Goal: Communication & Community: Answer question/provide support

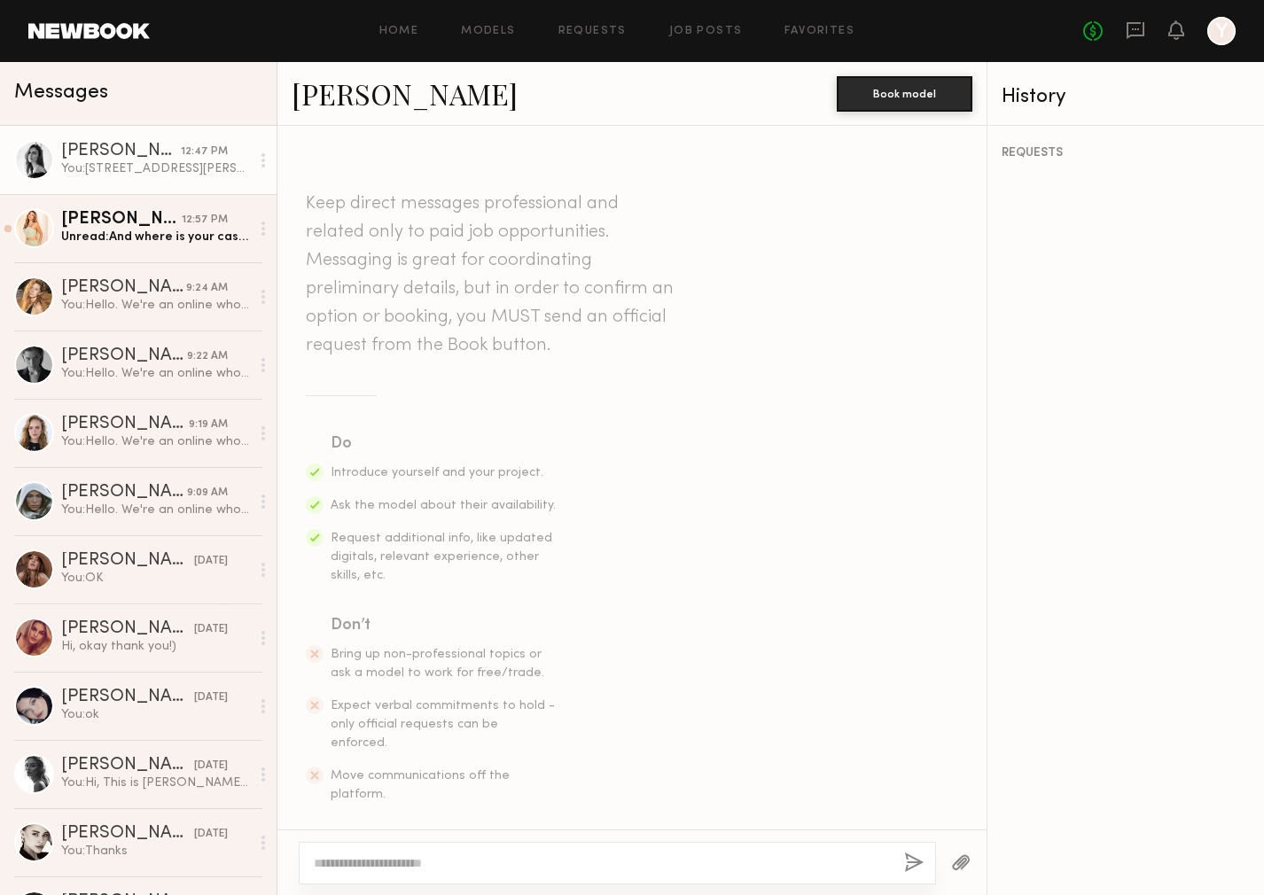
scroll to position [666, 0]
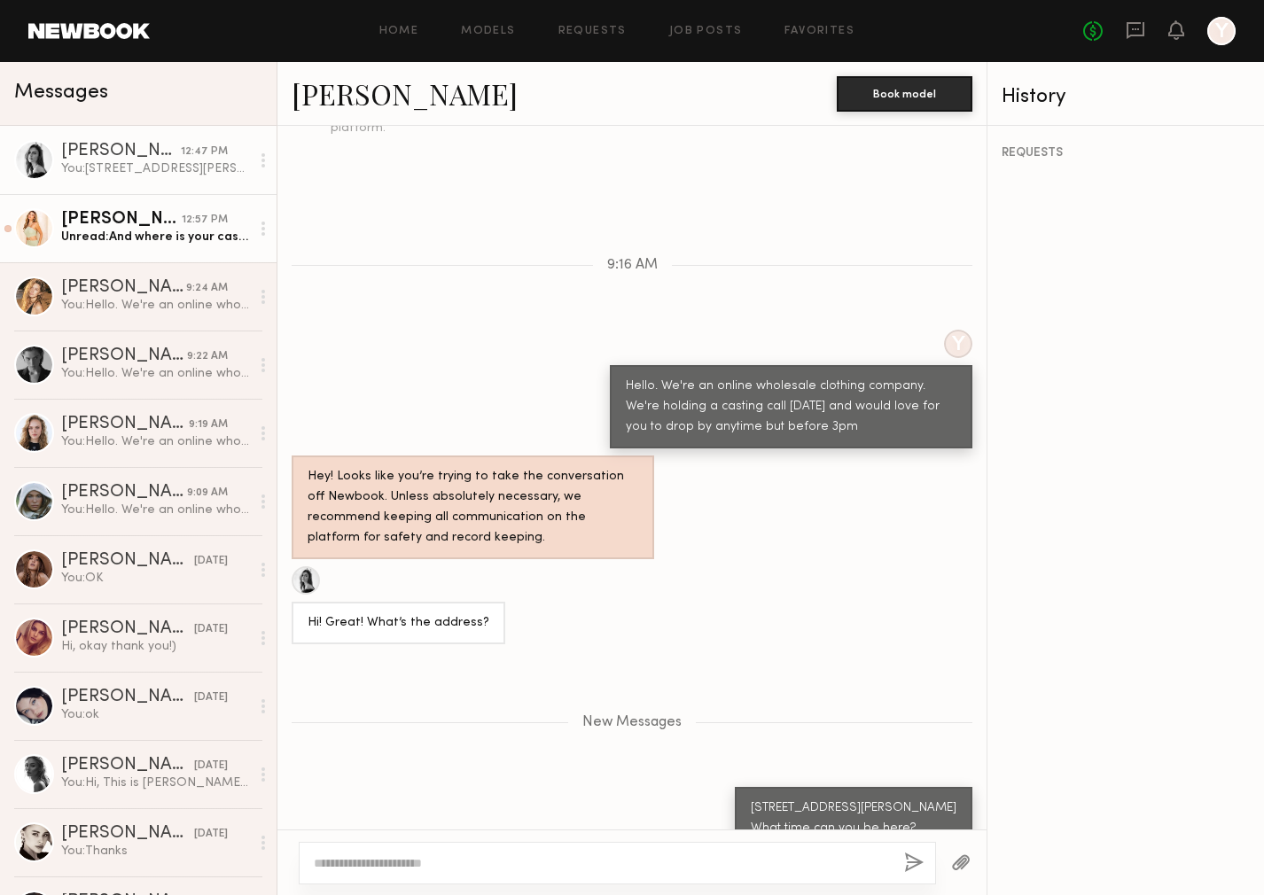
click at [145, 233] on div "Unread: And where is your casting held?" at bounding box center [155, 237] width 189 height 17
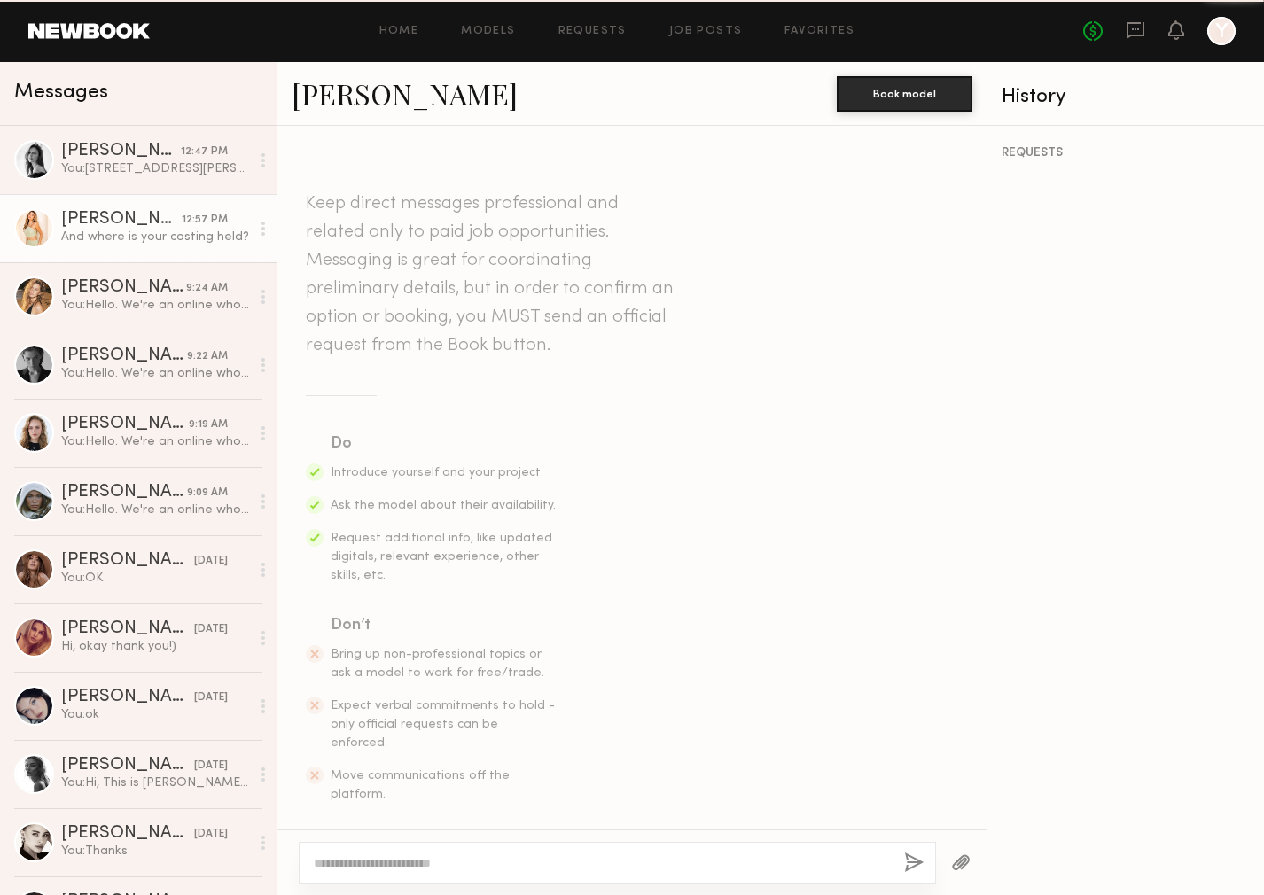
scroll to position [593, 0]
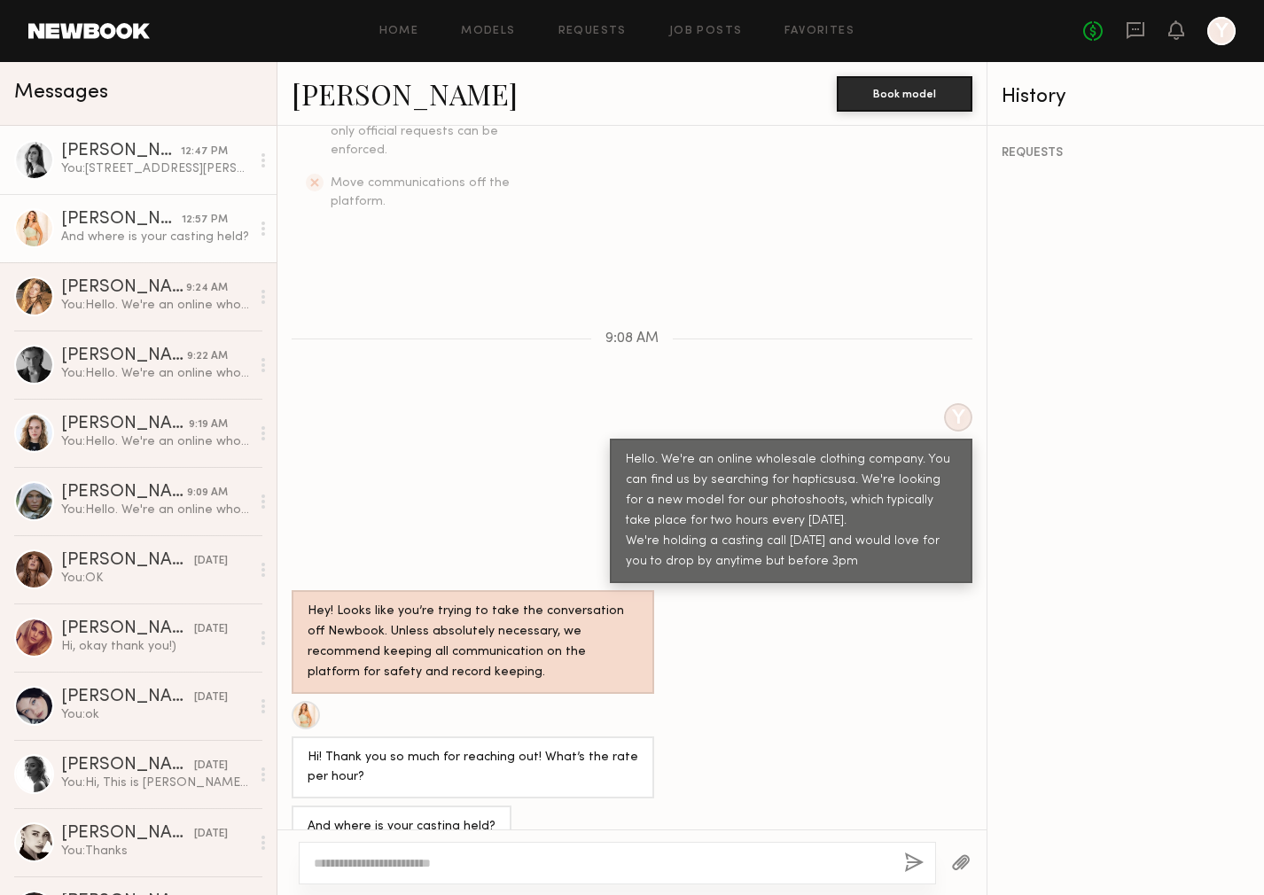
click at [165, 172] on div "You: [STREET_ADDRESS][PERSON_NAME] What time can you be here?" at bounding box center [155, 168] width 189 height 17
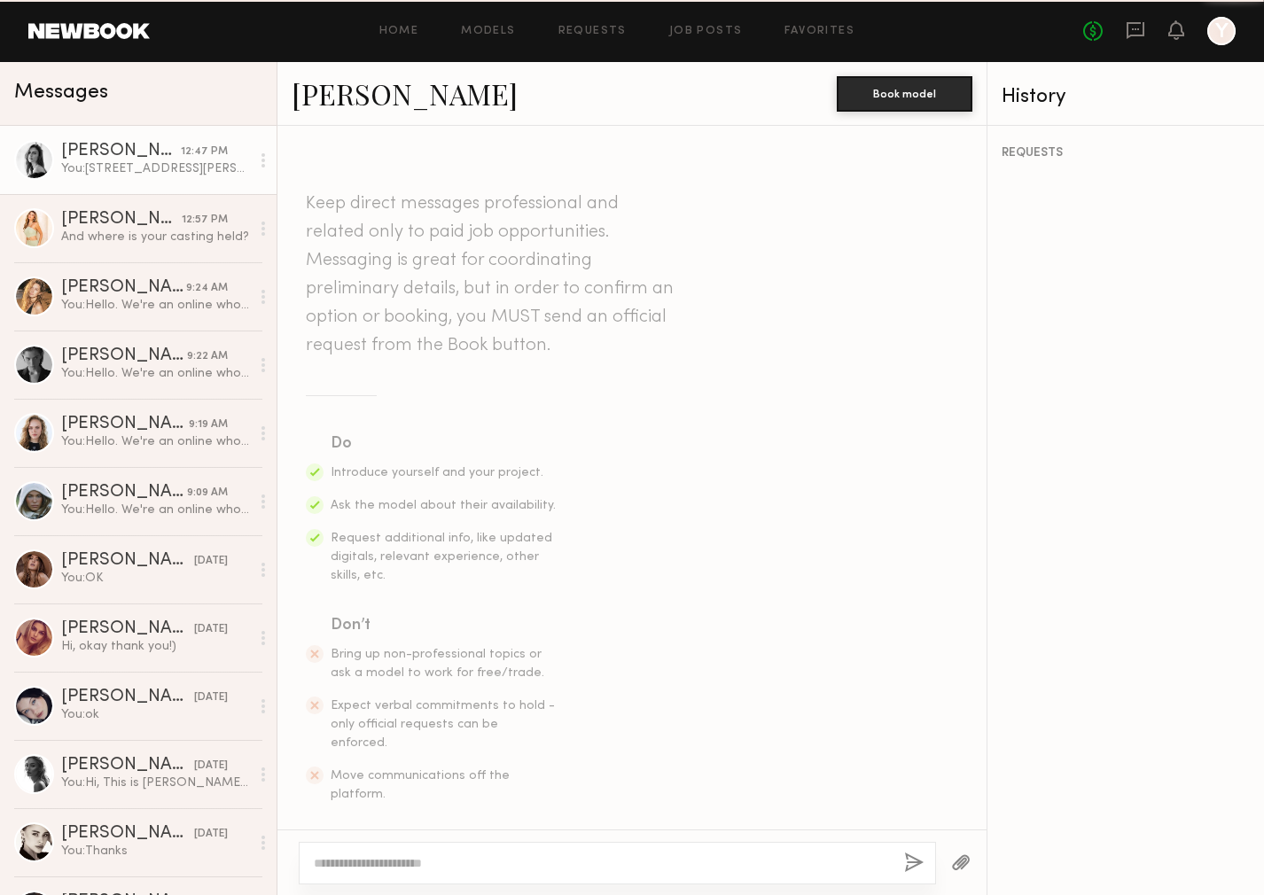
scroll to position [532, 0]
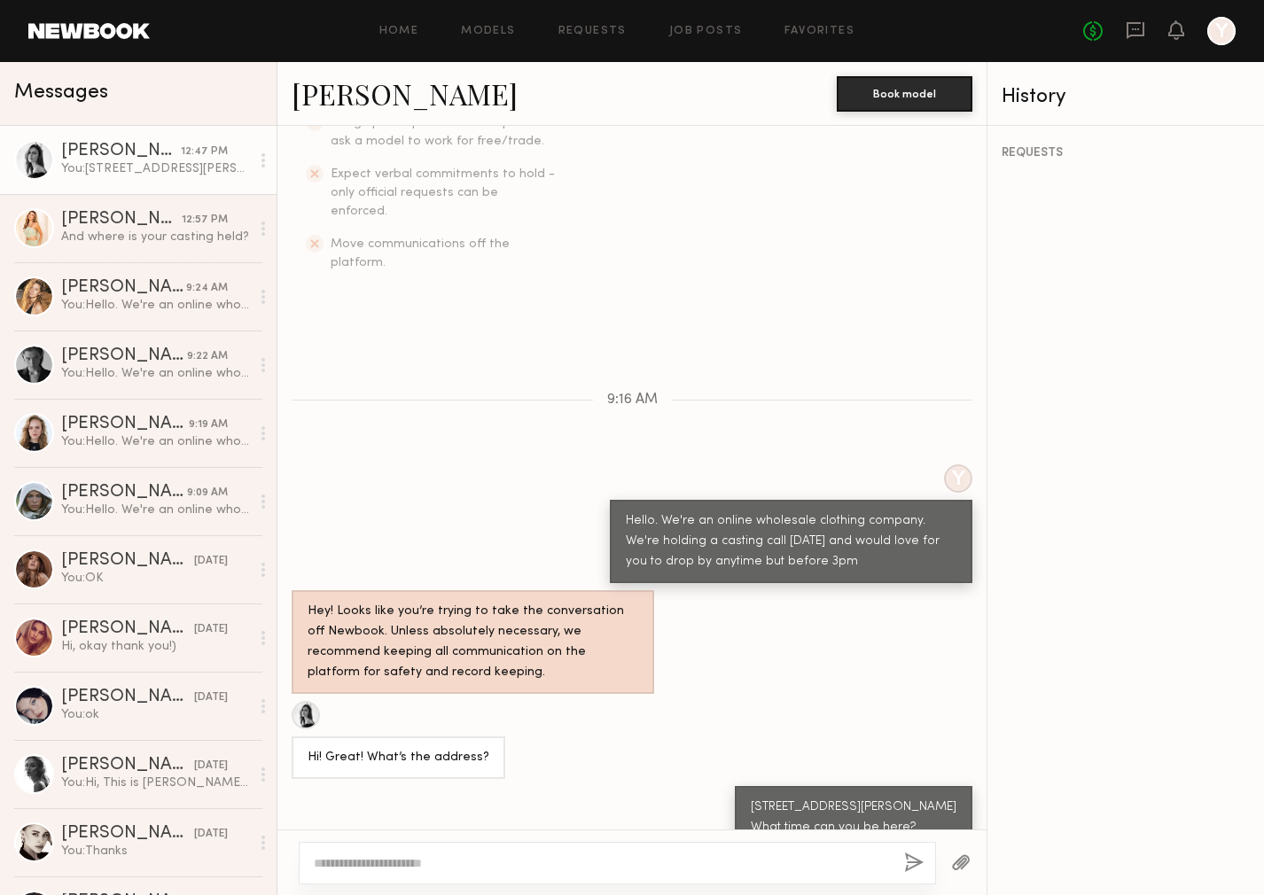
drag, startPoint x: 922, startPoint y: 786, endPoint x: 717, endPoint y: 759, distance: 206.4
click at [717, 786] on div "[STREET_ADDRESS][PERSON_NAME] What time can you be here?" at bounding box center [631, 817] width 709 height 63
copy div "[STREET_ADDRESS][PERSON_NAME] What time can you be here?"
click at [149, 243] on div "And where is your casting held?" at bounding box center [155, 237] width 189 height 17
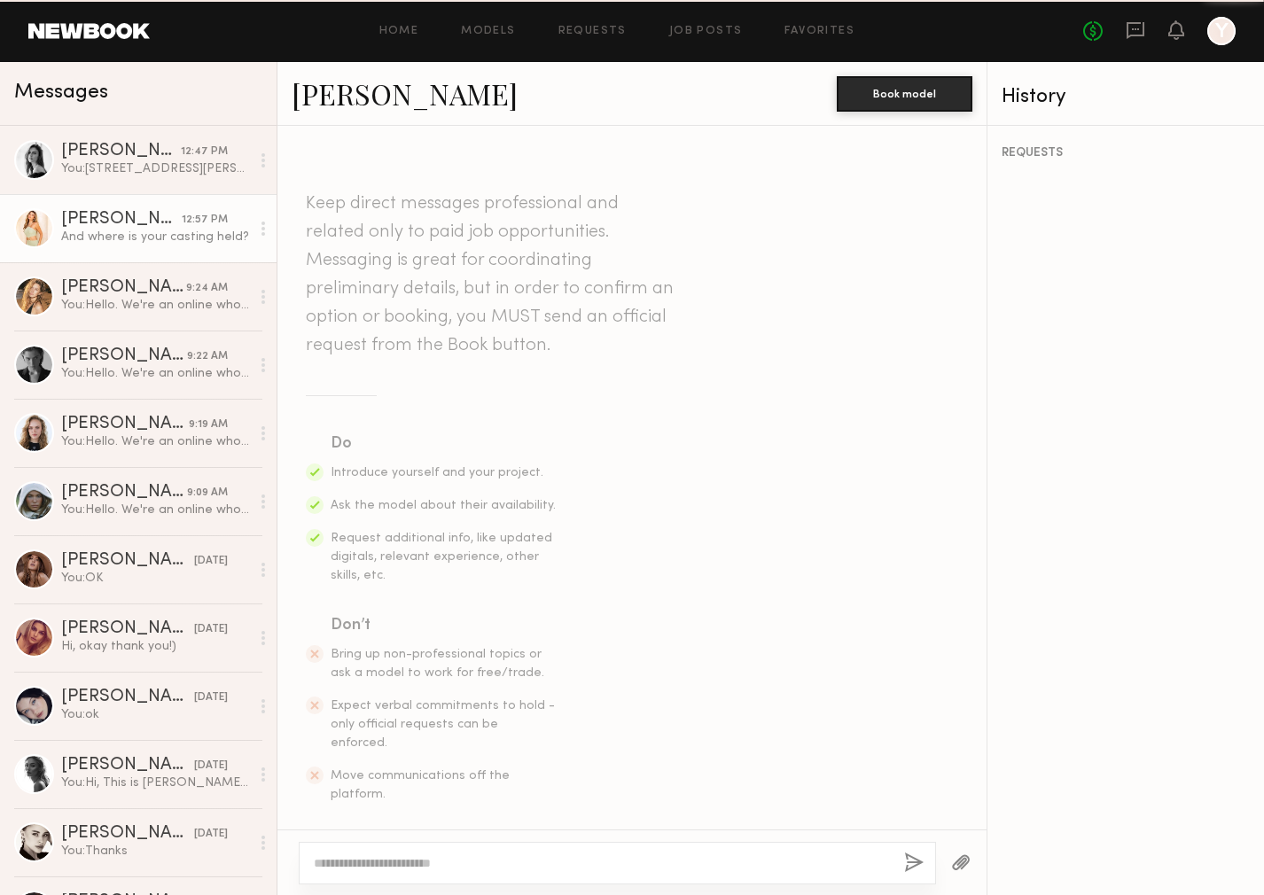
scroll to position [593, 0]
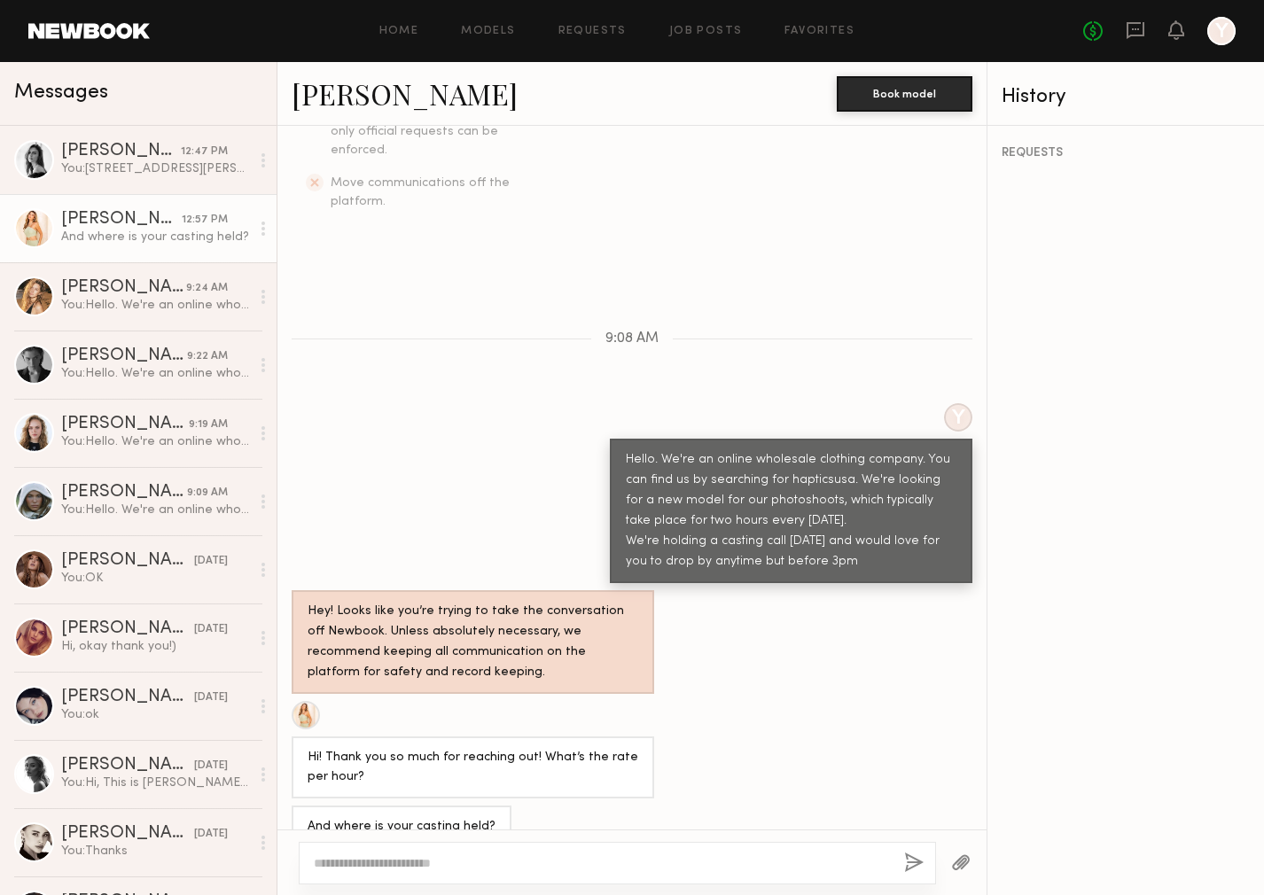
click at [358, 862] on textarea at bounding box center [602, 863] width 576 height 18
drag, startPoint x: 490, startPoint y: 864, endPoint x: 284, endPoint y: 860, distance: 206.5
click at [284, 860] on div "**********" at bounding box center [631, 854] width 709 height 82
click at [338, 865] on textarea "**********" at bounding box center [602, 853] width 576 height 35
click at [560, 866] on textarea "**********" at bounding box center [602, 853] width 576 height 35
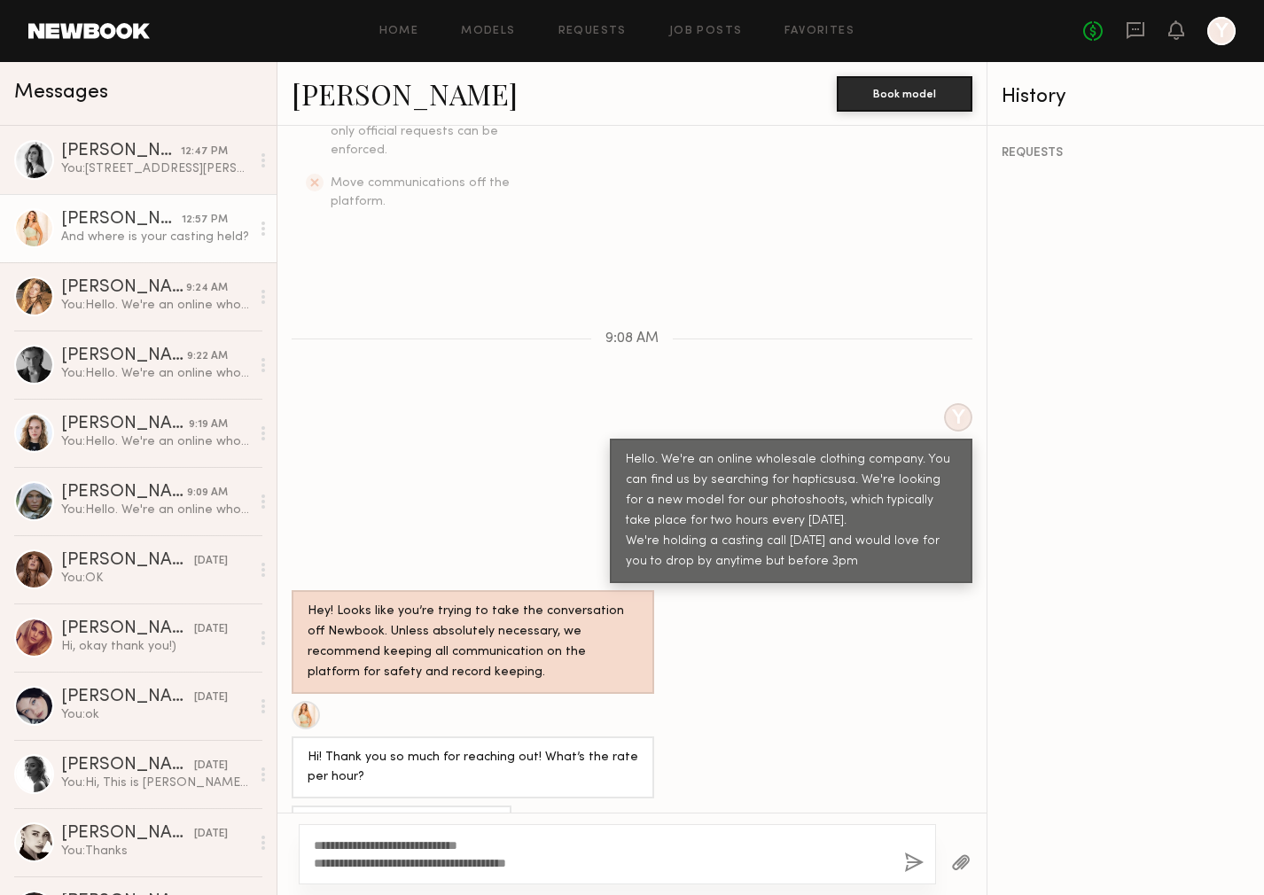
click at [533, 840] on textarea "**********" at bounding box center [602, 853] width 576 height 35
type textarea "**********"
click at [367, 104] on link "[PERSON_NAME]" at bounding box center [405, 93] width 226 height 38
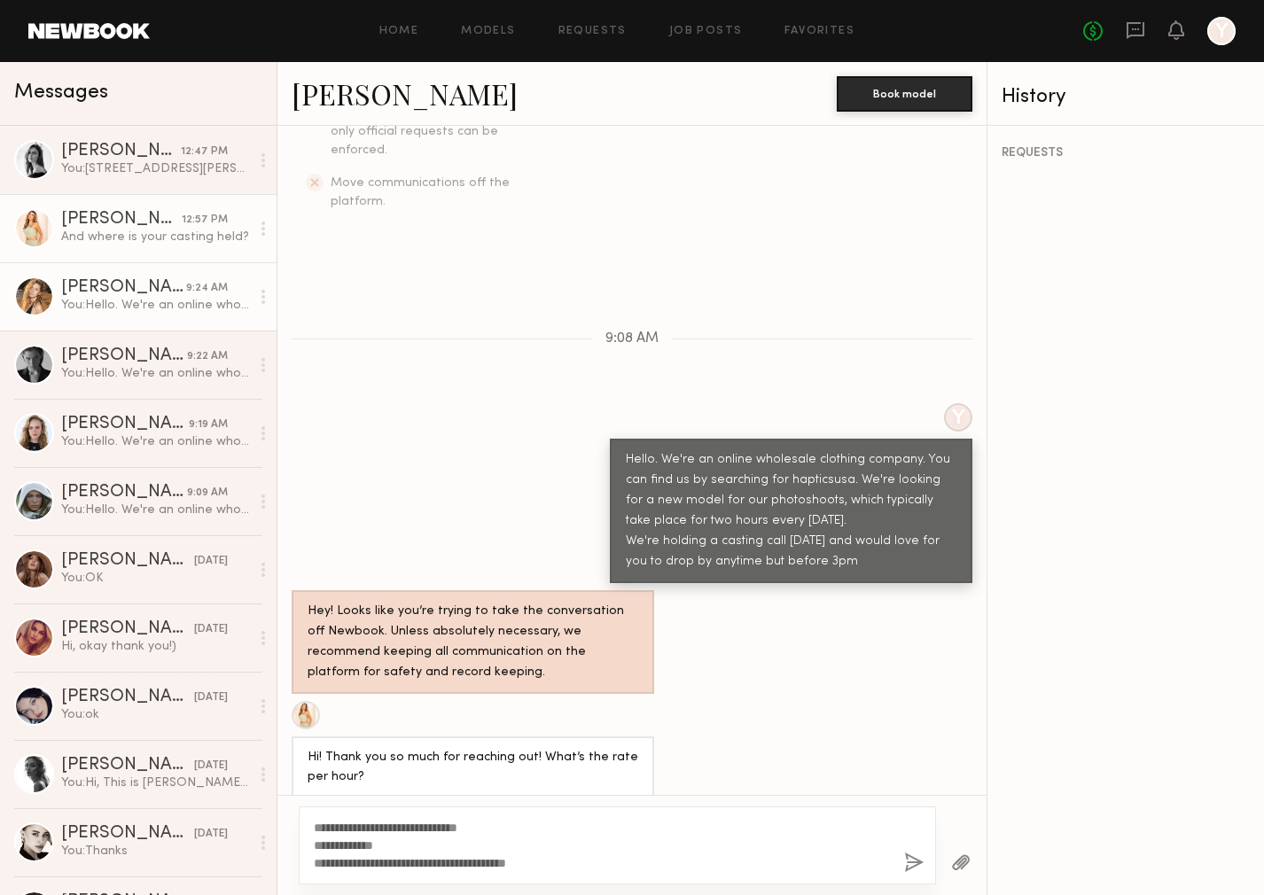
click at [162, 287] on div "[PERSON_NAME]" at bounding box center [123, 288] width 125 height 18
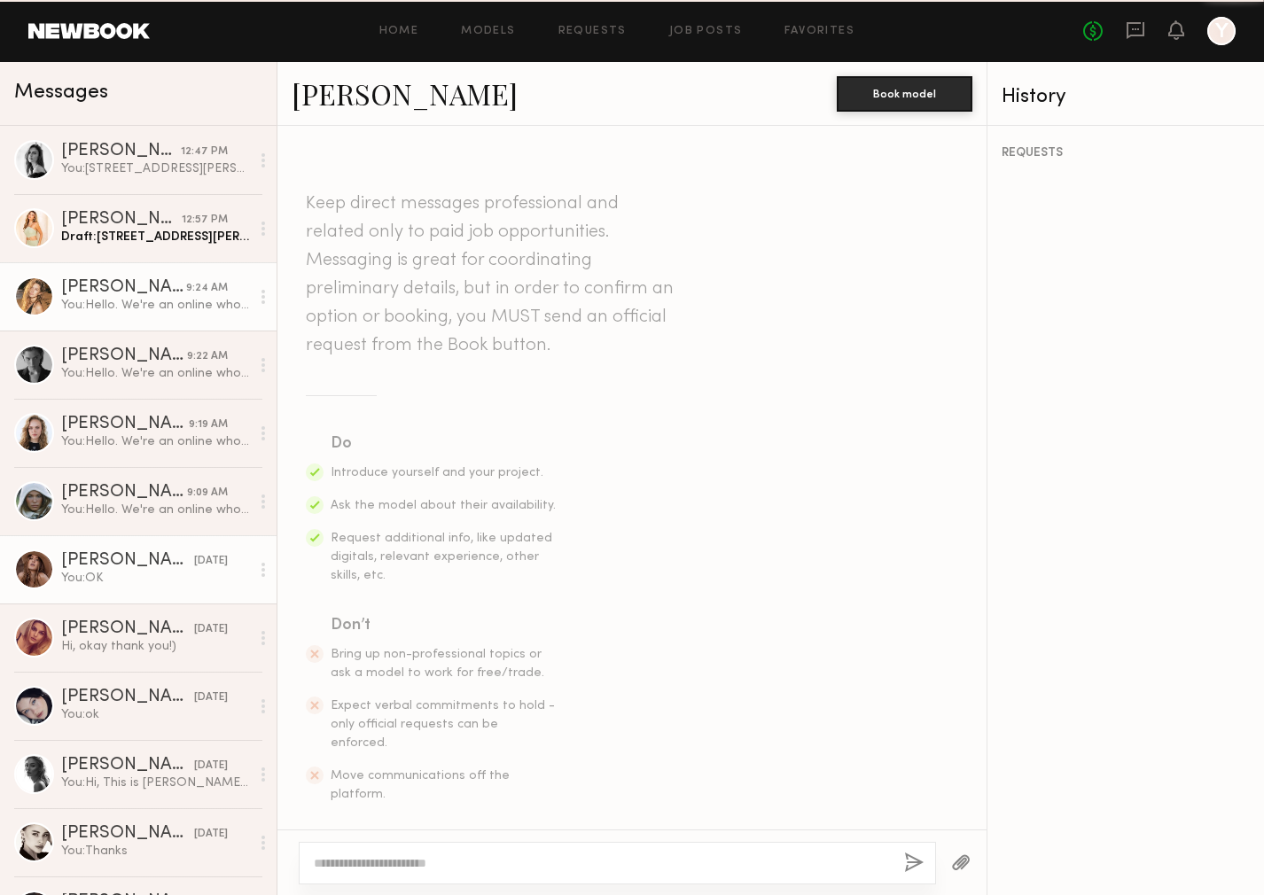
scroll to position [438, 0]
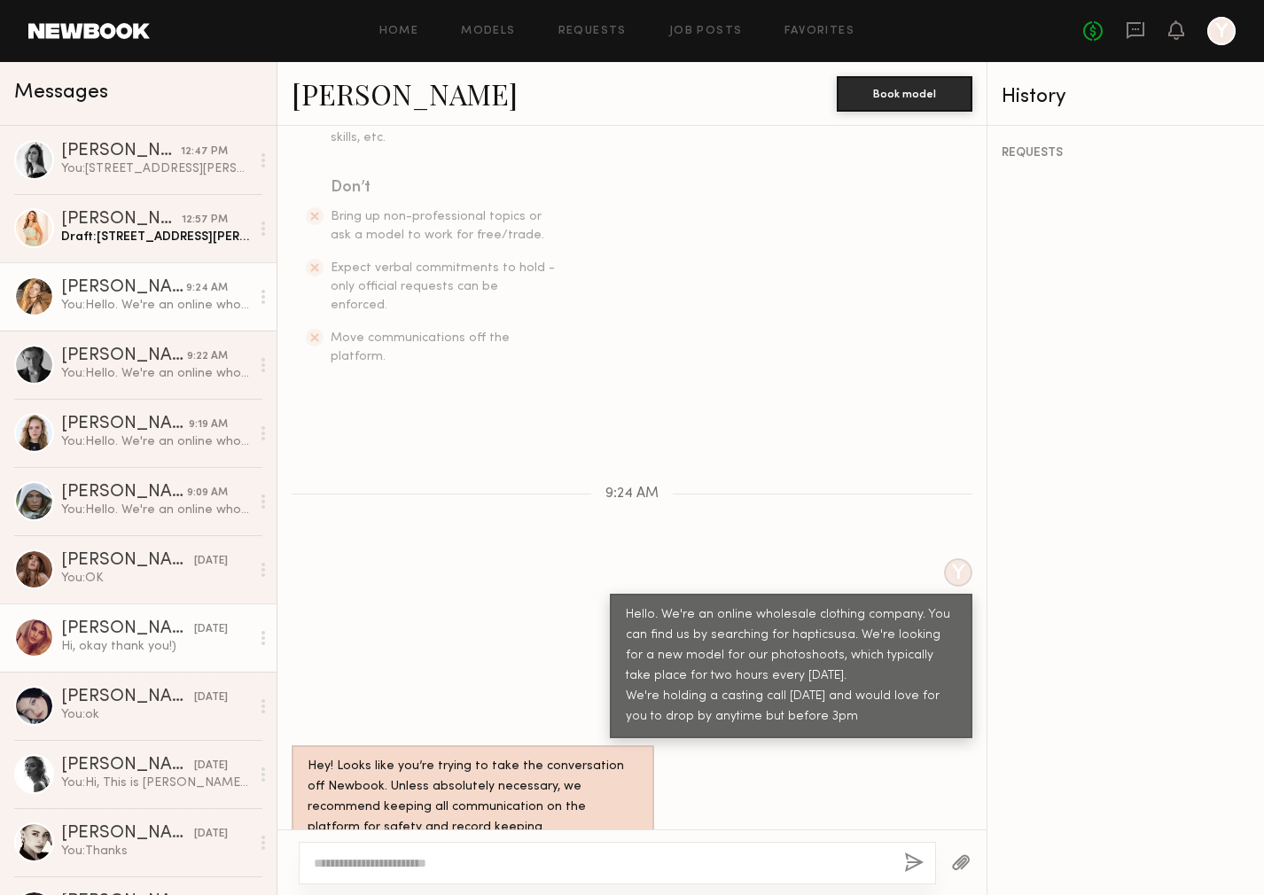
click at [152, 633] on div "[PERSON_NAME]" at bounding box center [127, 629] width 133 height 18
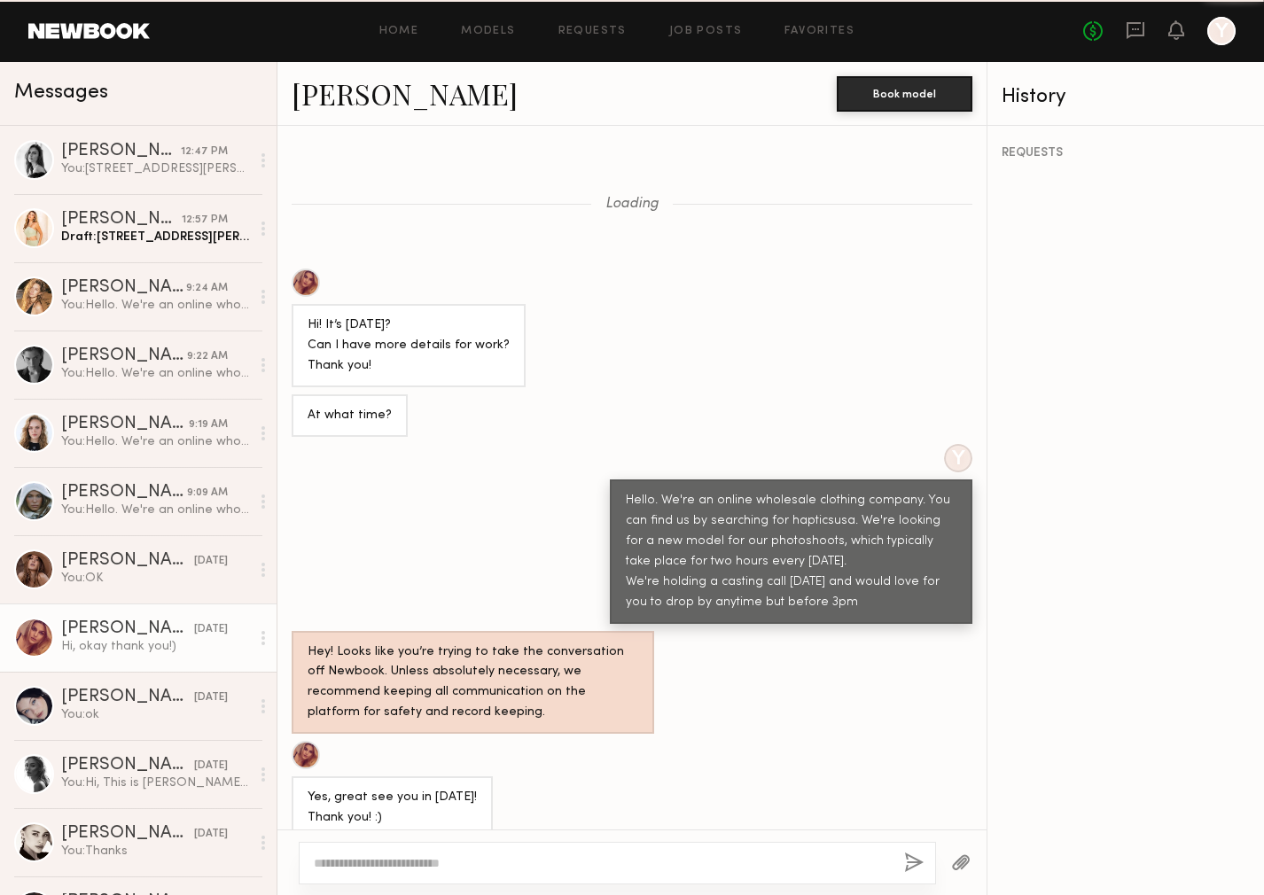
scroll to position [1179, 0]
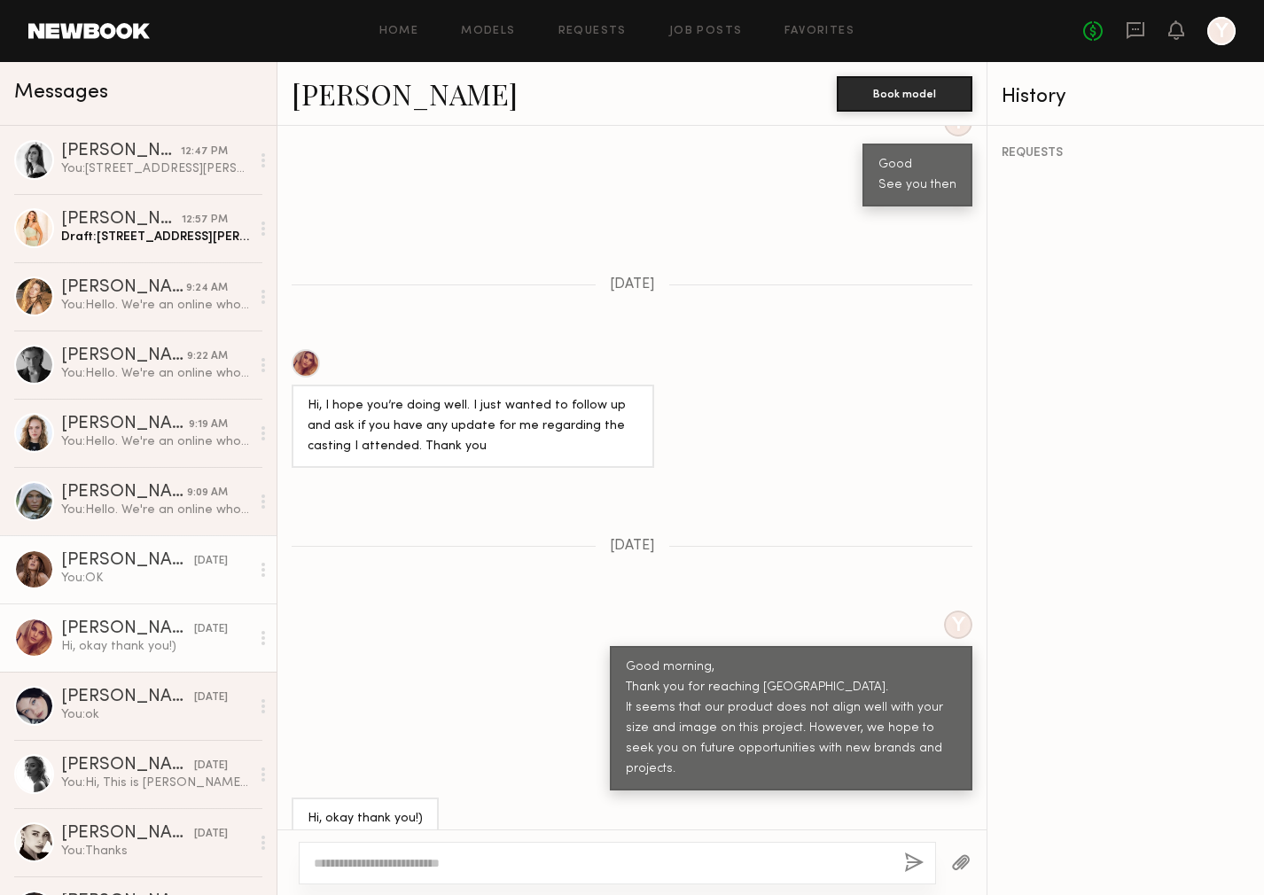
click at [150, 574] on div "You: OK" at bounding box center [155, 578] width 189 height 17
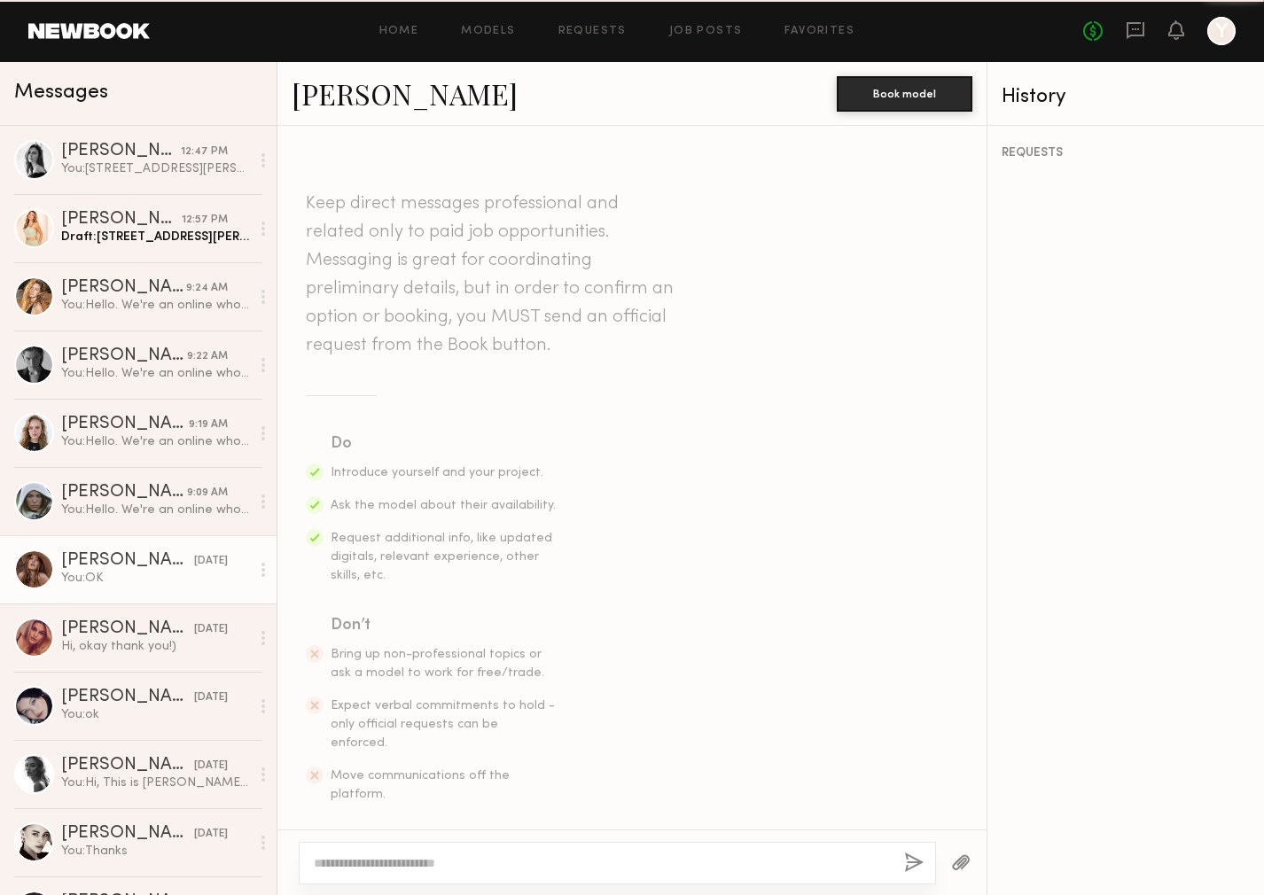
scroll to position [2067, 0]
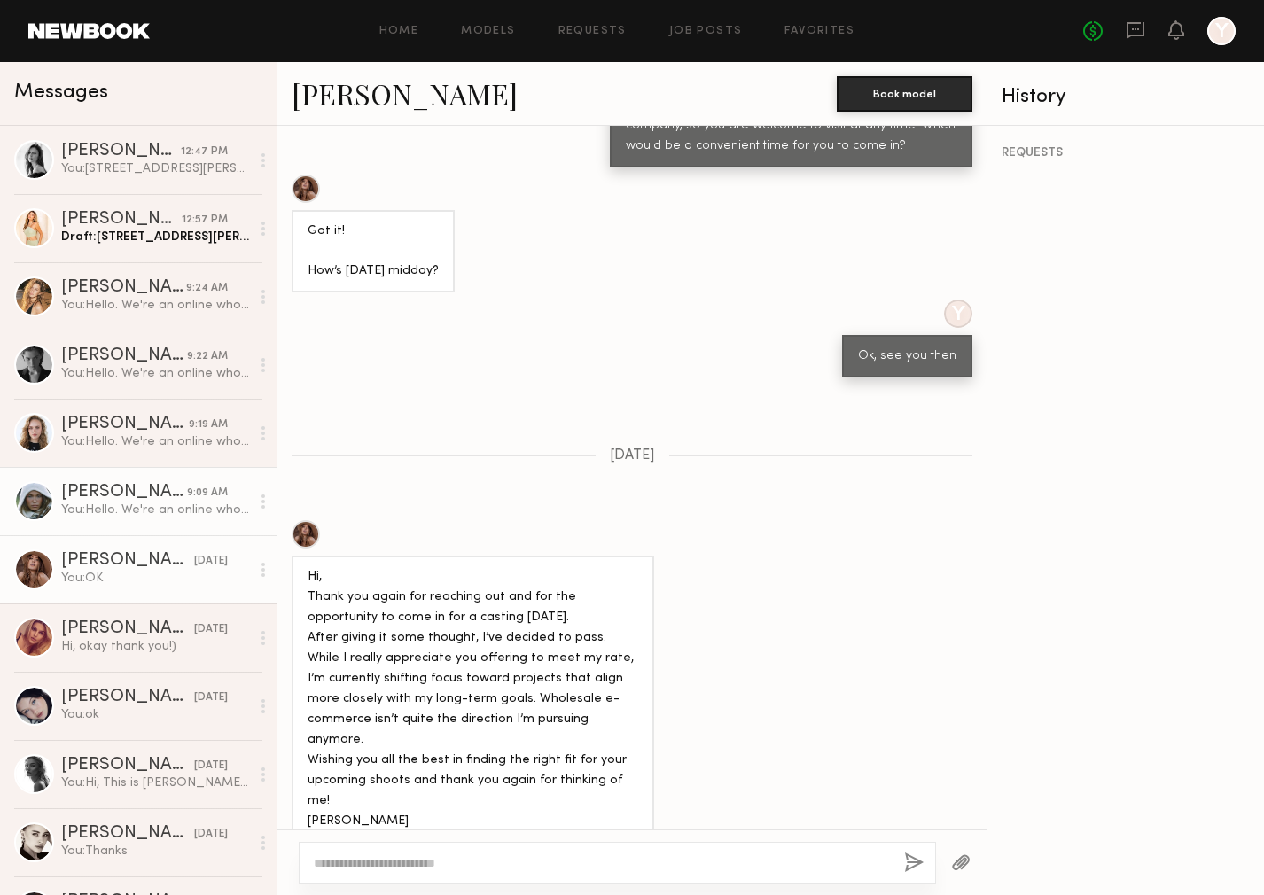
click at [150, 495] on div "[PERSON_NAME]" at bounding box center [124, 493] width 126 height 18
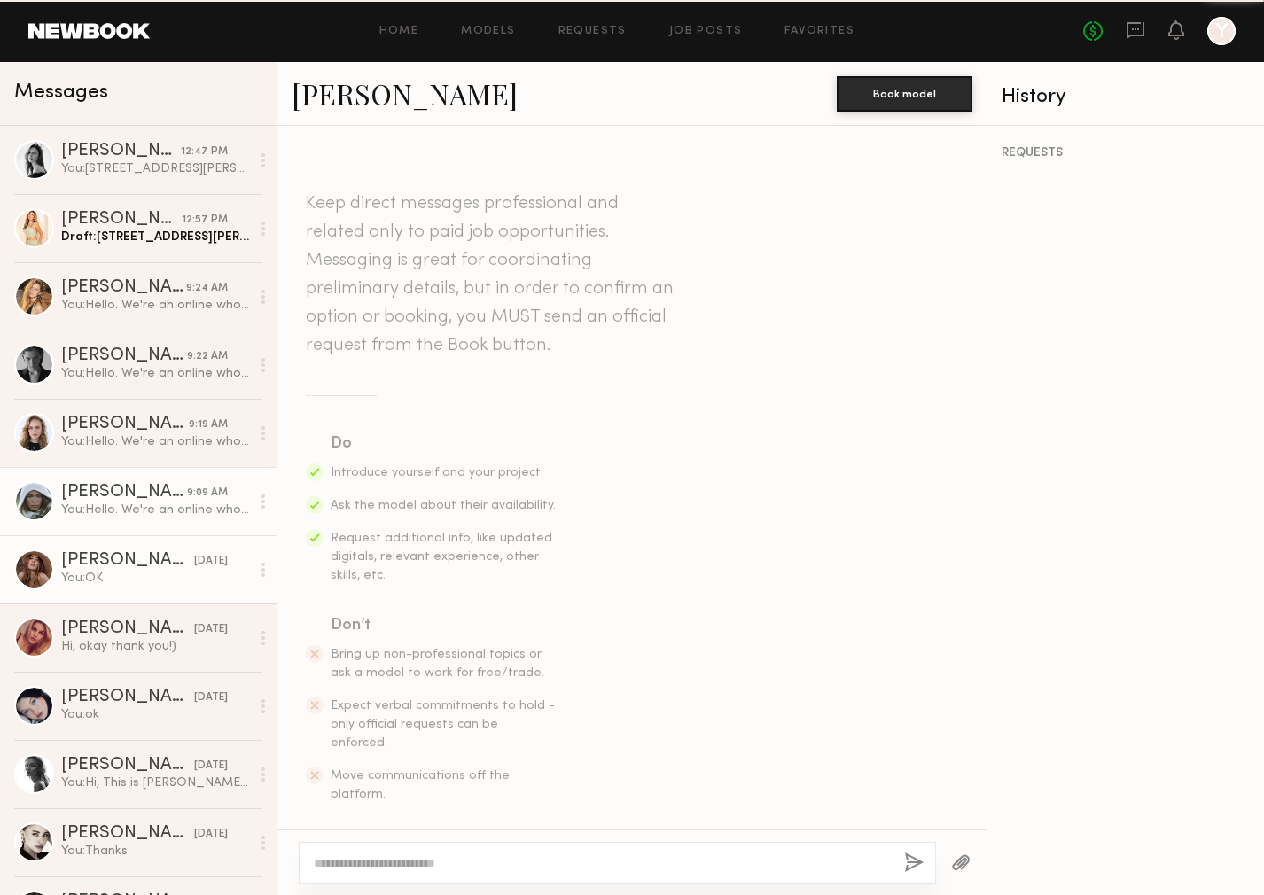
scroll to position [417, 0]
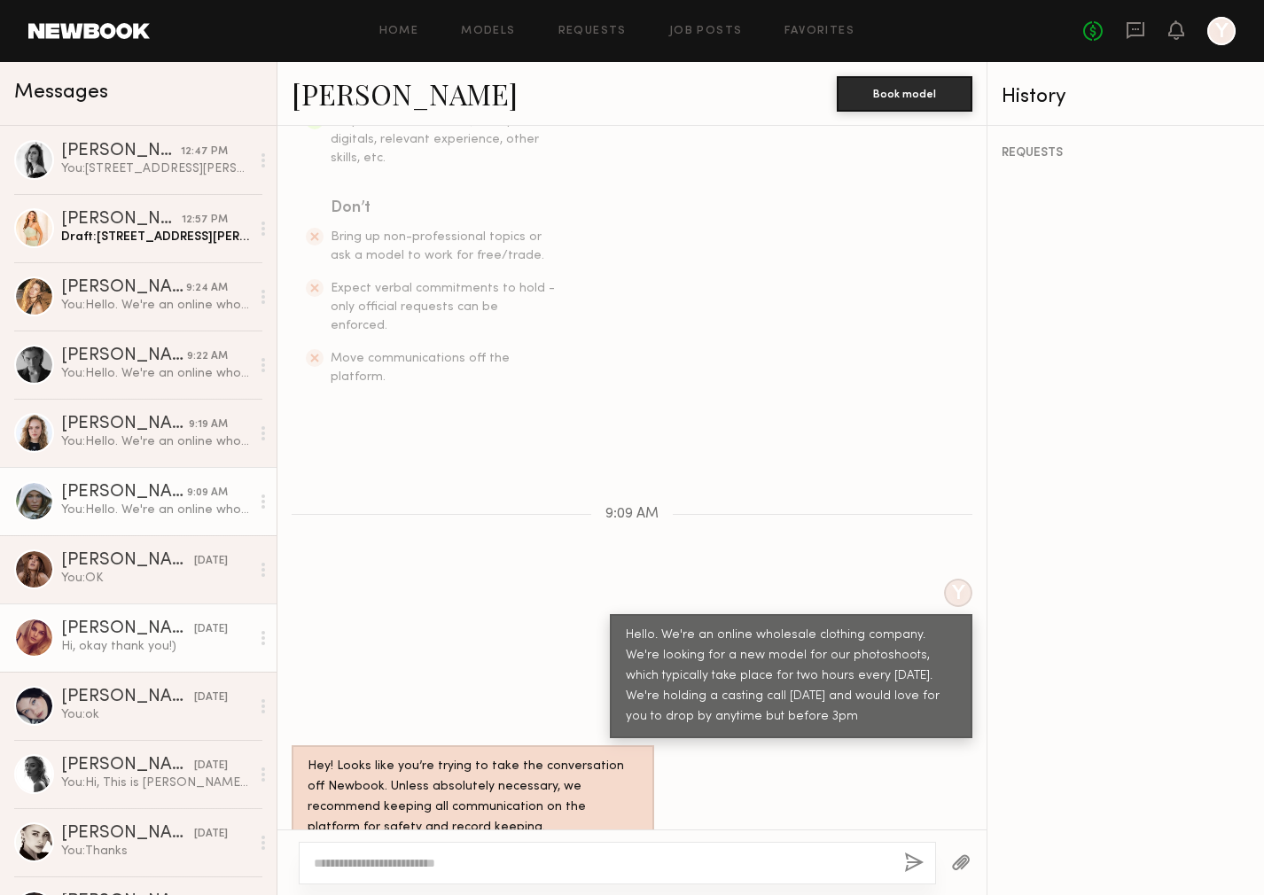
click at [152, 649] on div "Hi, okay thank you!)" at bounding box center [155, 646] width 189 height 17
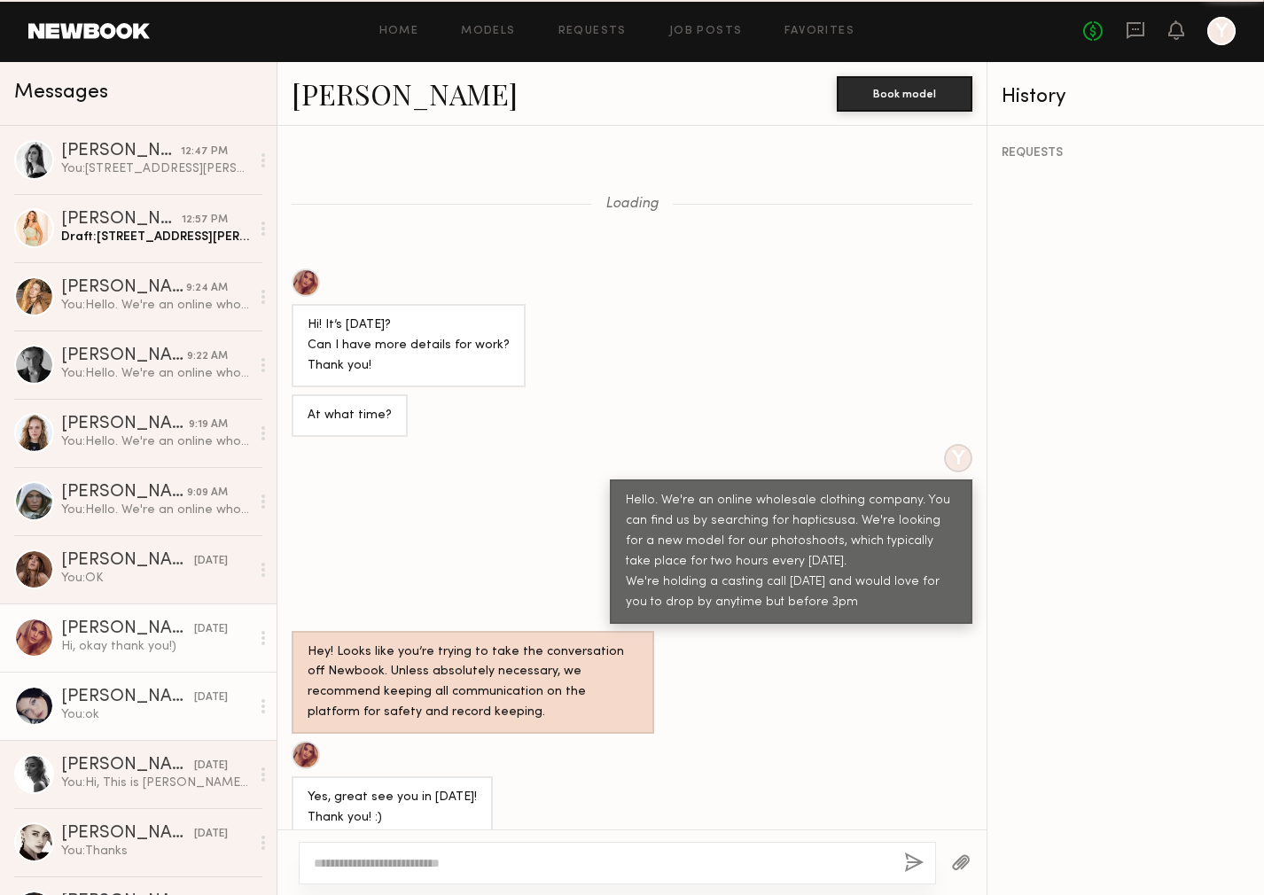
scroll to position [1179, 0]
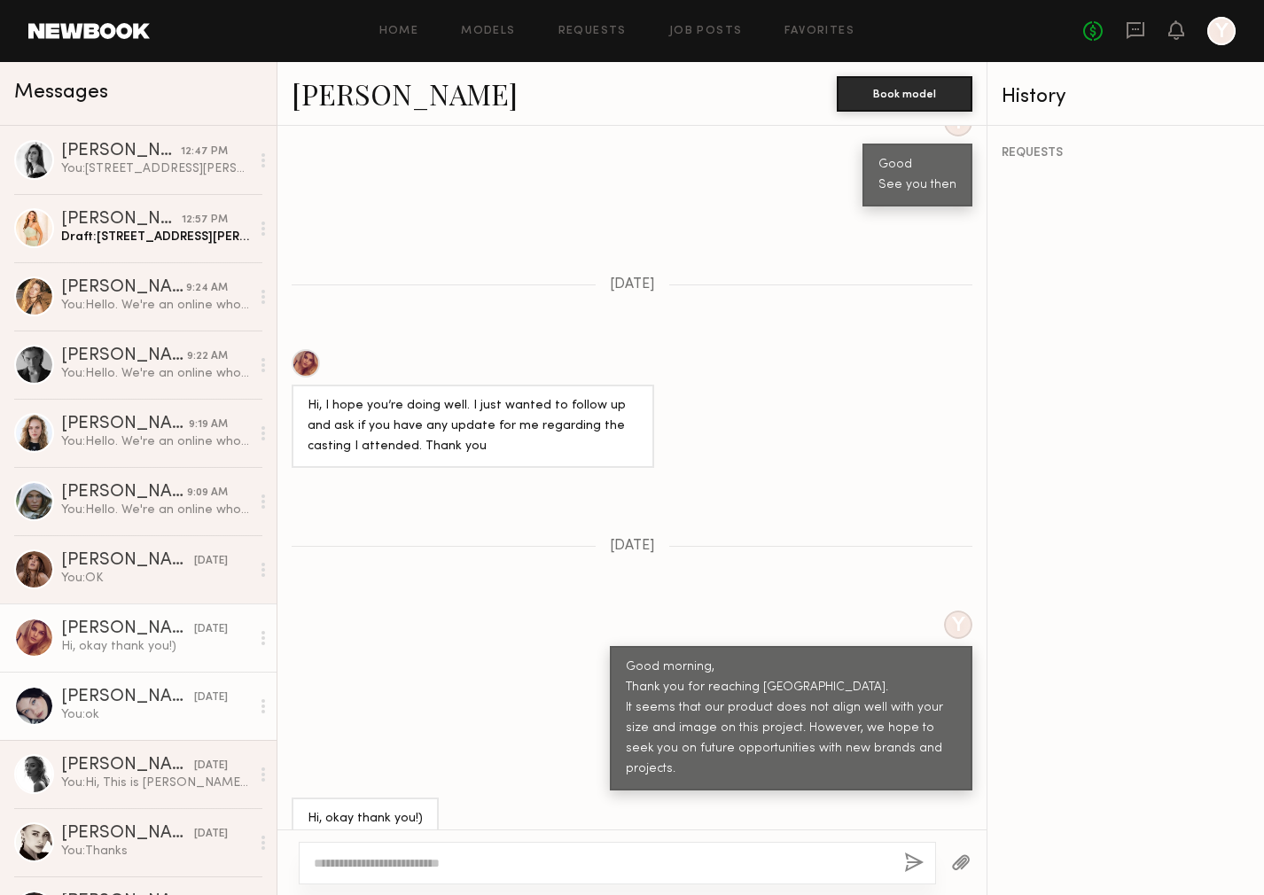
click at [147, 711] on div "You: ok" at bounding box center [155, 714] width 189 height 17
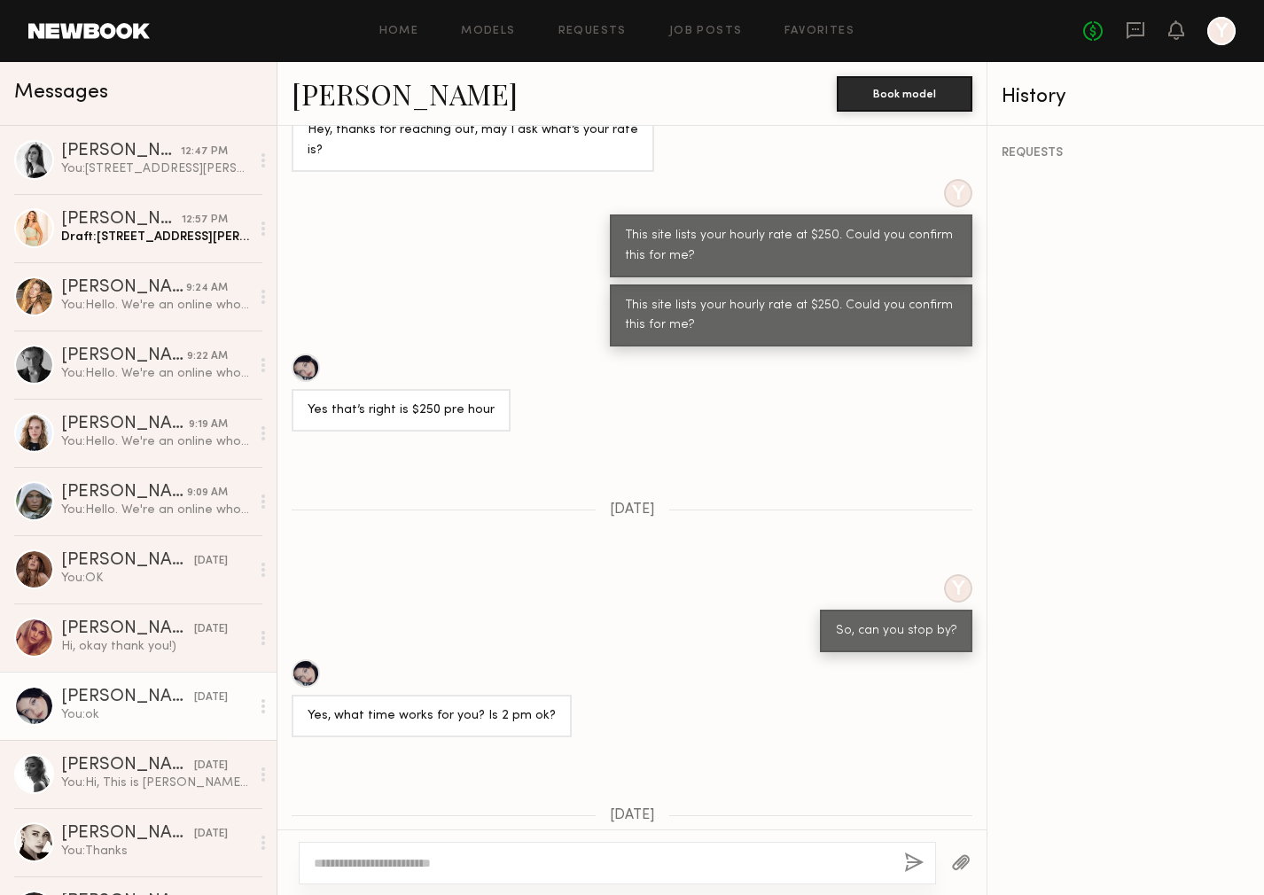
scroll to position [894, 0]
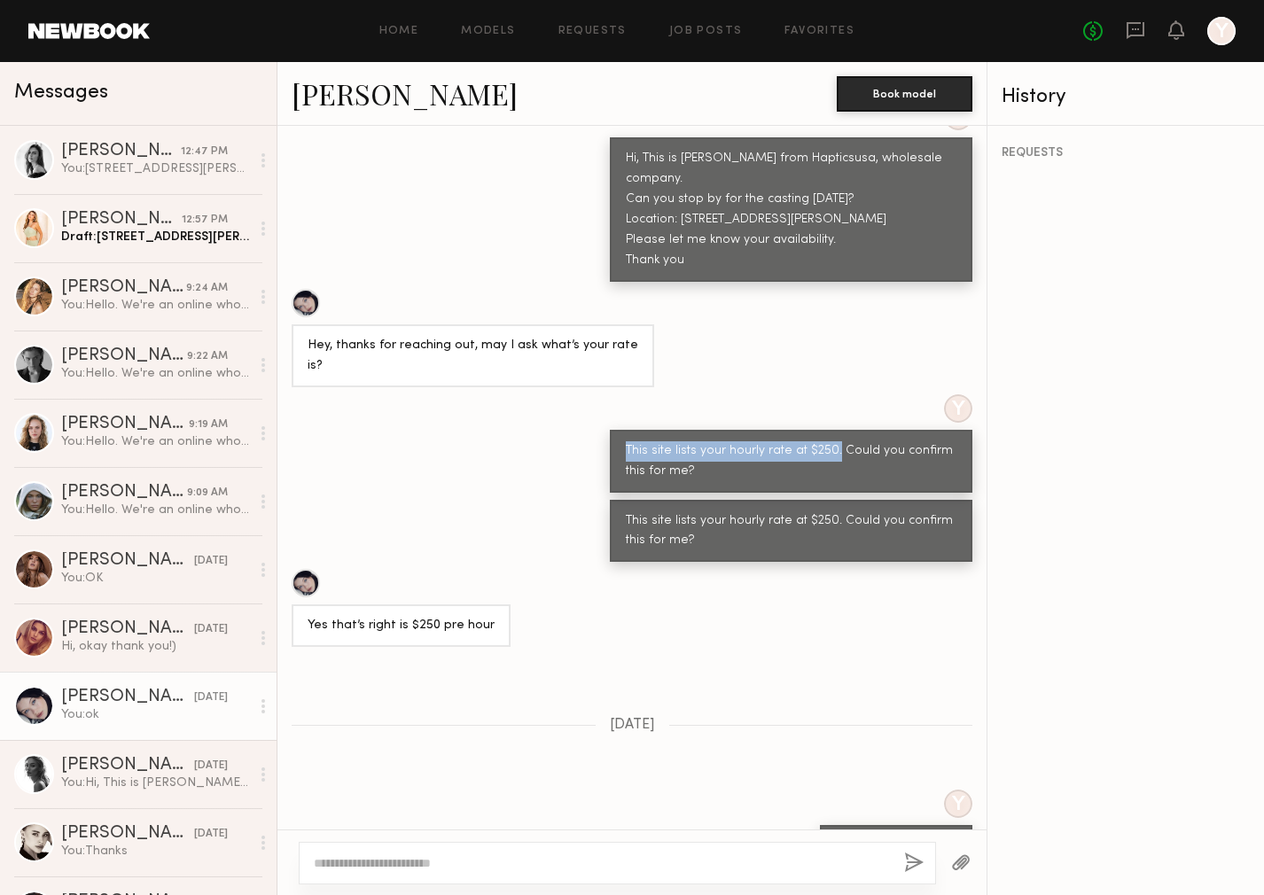
drag, startPoint x: 673, startPoint y: 374, endPoint x: 817, endPoint y: 372, distance: 144.4
click at [817, 441] on div "This site lists your hourly rate at $250. Could you confirm this for me?" at bounding box center [791, 461] width 331 height 41
copy div "This site lists your hourly rate at $250."
click at [144, 210] on link "[PERSON_NAME] 12:57 PM Draft: [STREET_ADDRESS][PERSON_NAME] Your rate is And pl…" at bounding box center [138, 228] width 276 height 68
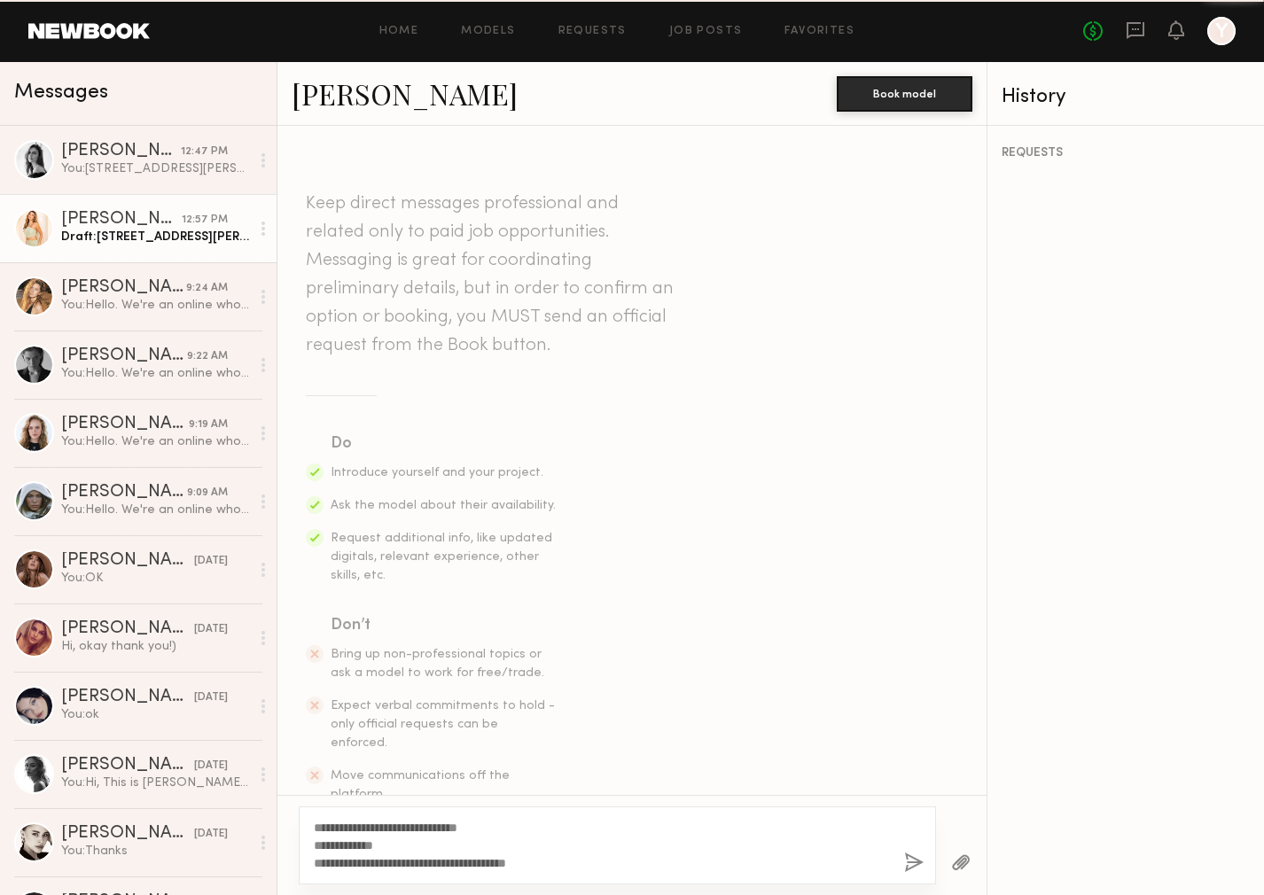
scroll to position [593, 0]
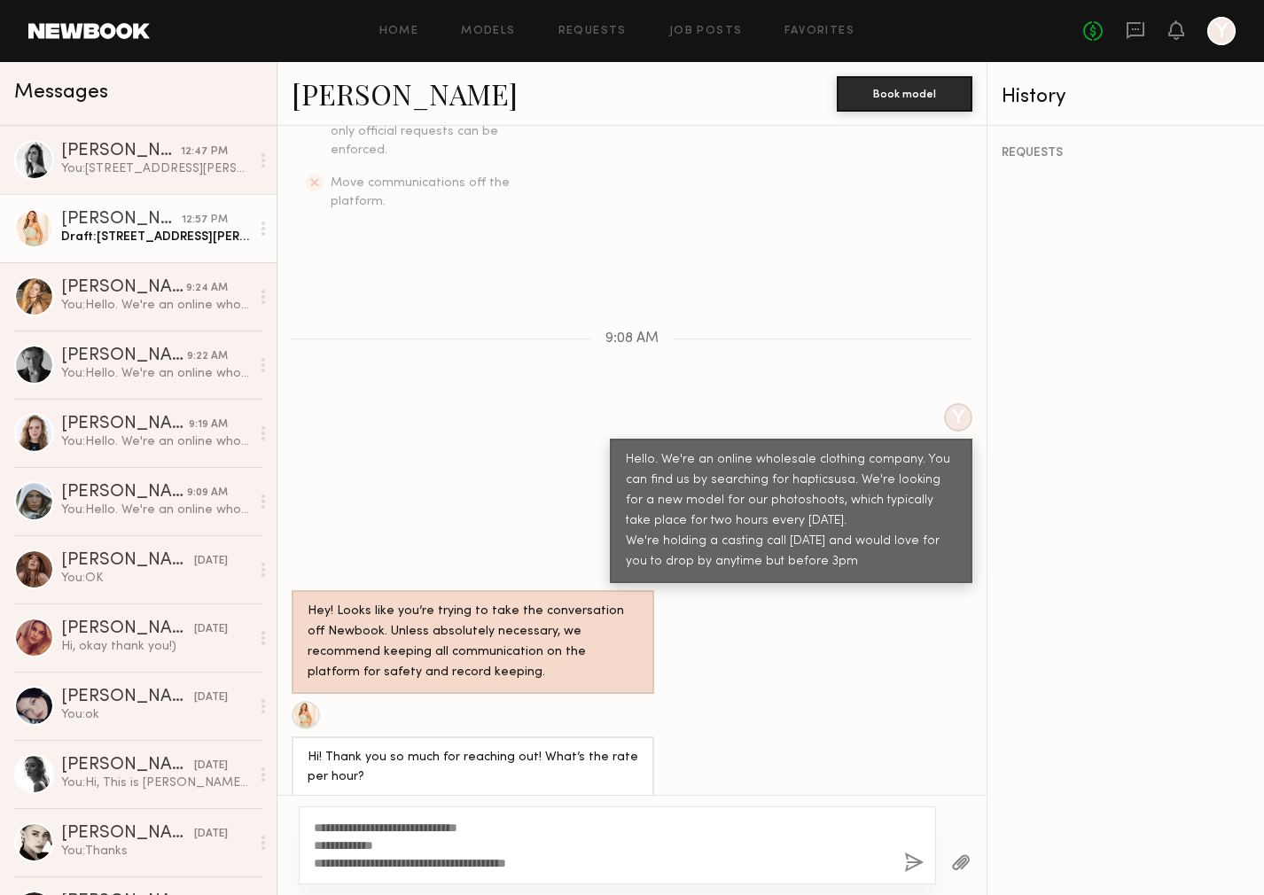
drag, startPoint x: 338, startPoint y: 843, endPoint x: 275, endPoint y: 843, distance: 62.9
click at [275, 843] on div "Messages [PERSON_NAME] 12:47 PM You: [STREET_ADDRESS][PERSON_NAME] What time ca…" at bounding box center [632, 478] width 1264 height 833
click at [512, 844] on textarea "**********" at bounding box center [602, 845] width 576 height 53
click at [571, 853] on textarea "**********" at bounding box center [602, 845] width 576 height 53
click at [598, 867] on textarea "**********" at bounding box center [602, 845] width 576 height 53
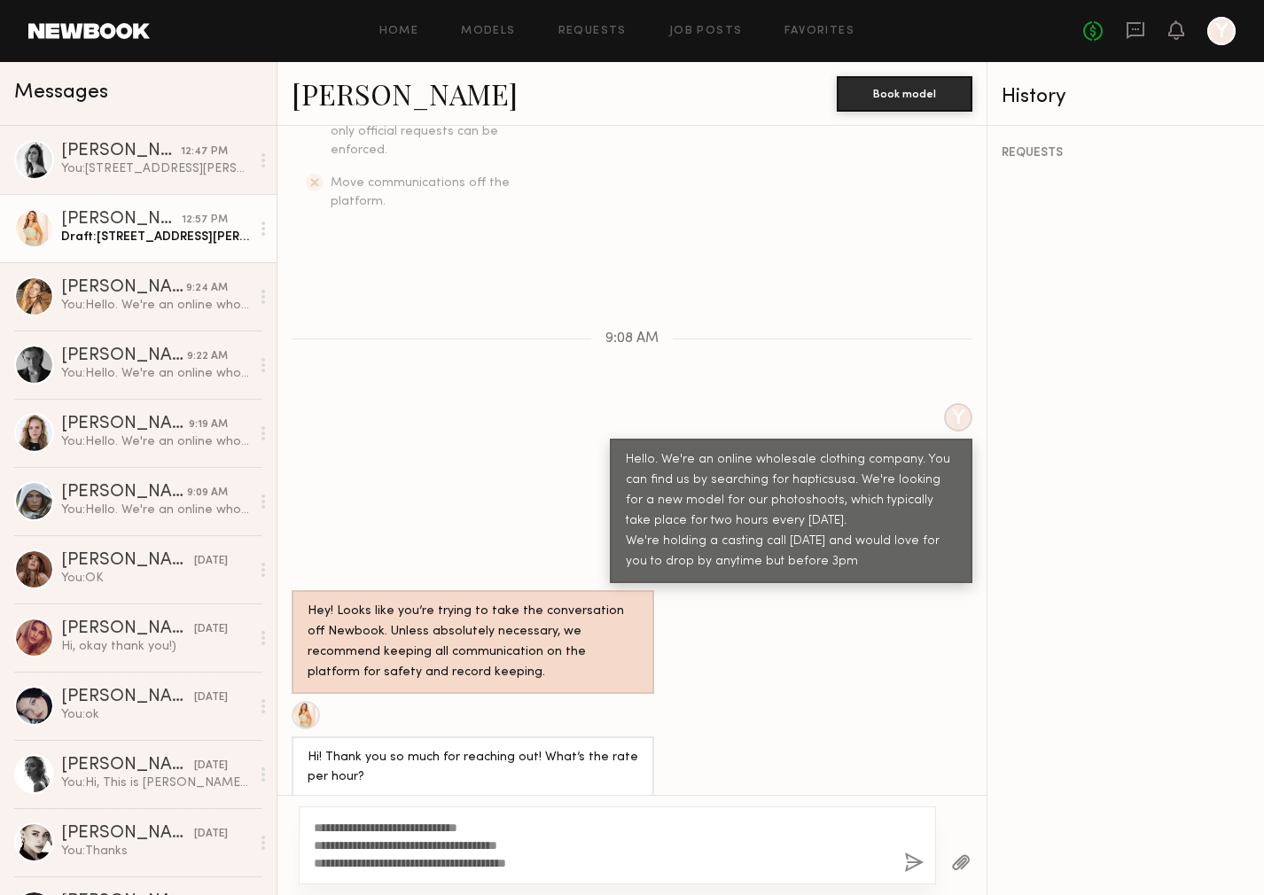
type textarea "**********"
click at [912, 862] on button "button" at bounding box center [913, 863] width 19 height 22
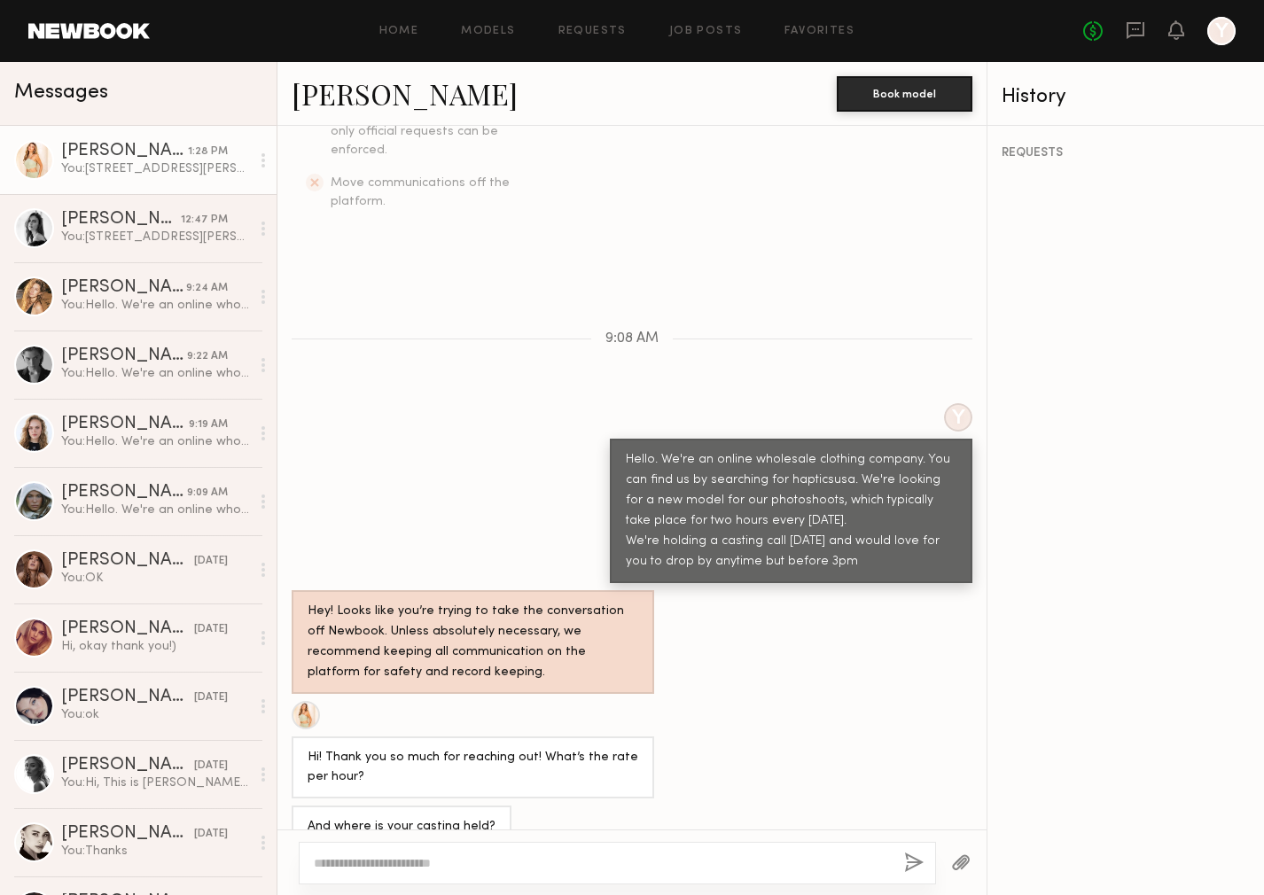
scroll to position [818, 0]
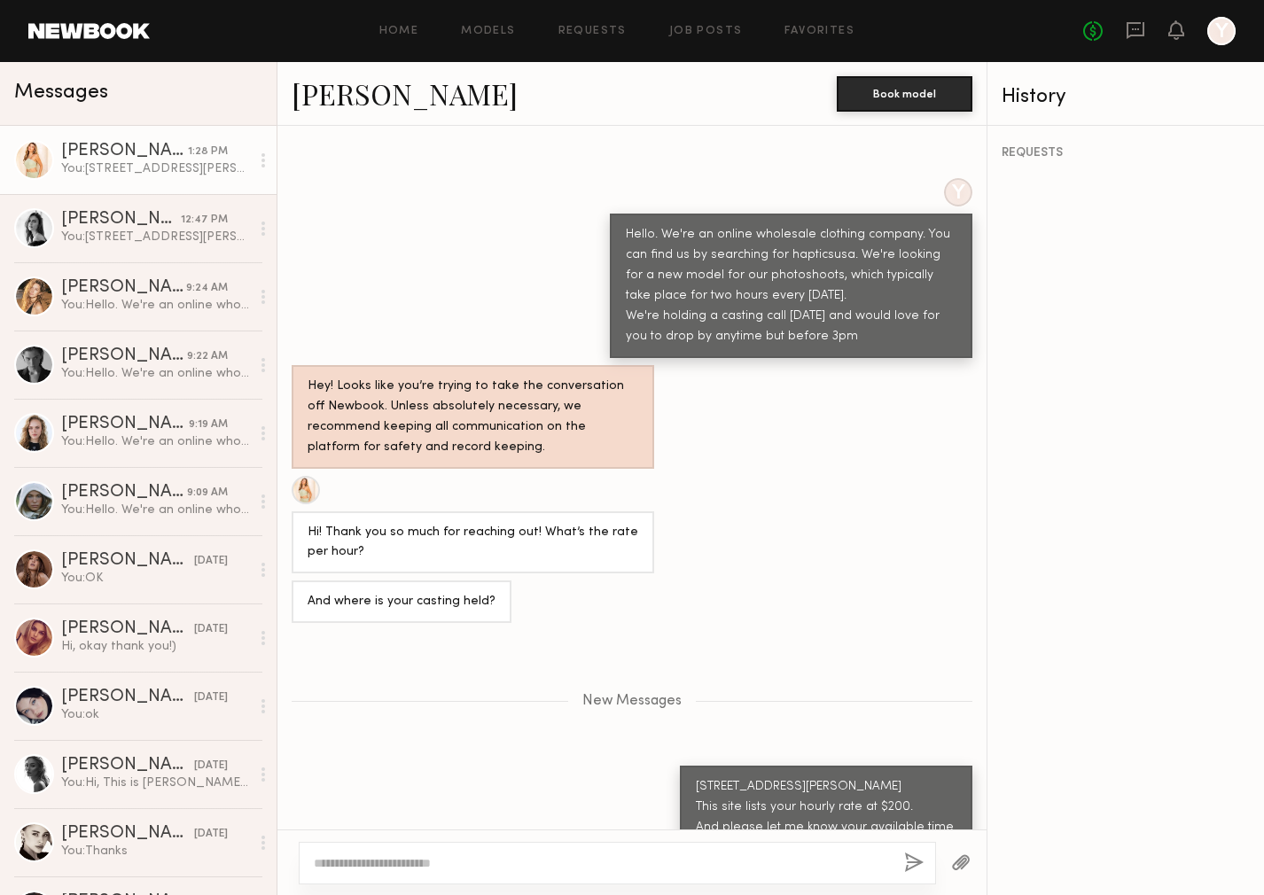
click at [303, 476] on div at bounding box center [306, 490] width 28 height 28
click at [125, 221] on div "[PERSON_NAME]" at bounding box center [121, 220] width 120 height 18
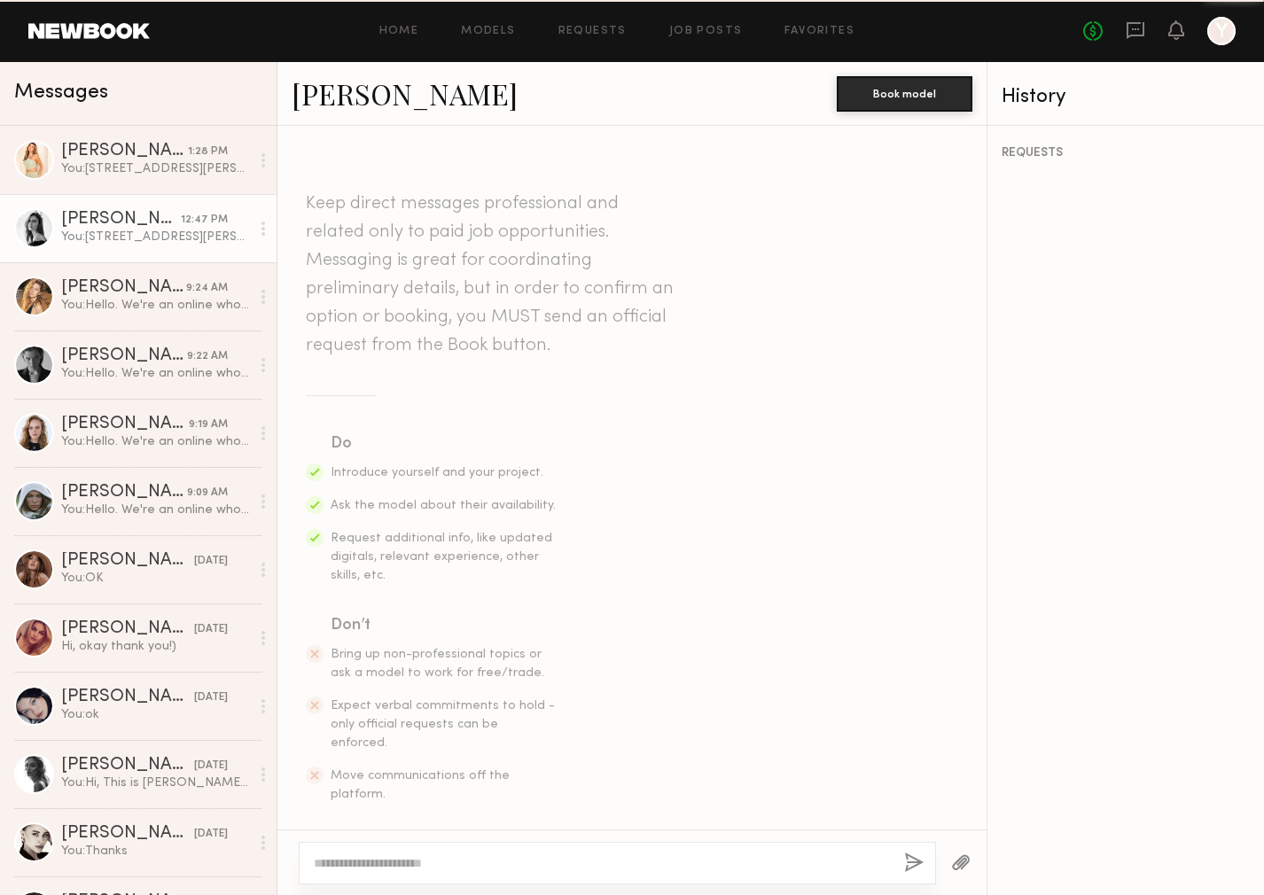
scroll to position [532, 0]
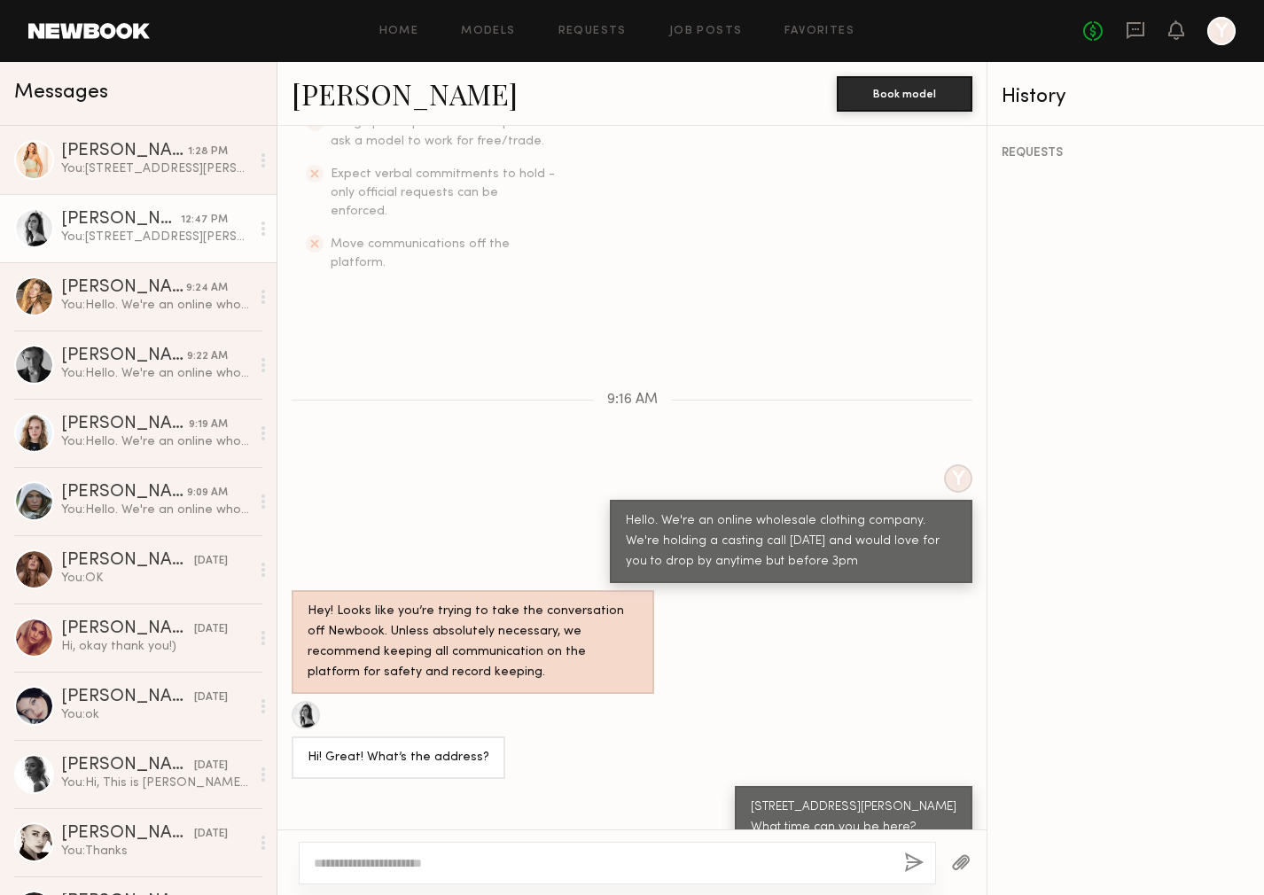
click at [329, 97] on link "[PERSON_NAME]" at bounding box center [405, 93] width 226 height 38
click at [221, 161] on div "You: [STREET_ADDRESS][PERSON_NAME] This site lists your hourly rate at $200. An…" at bounding box center [155, 168] width 189 height 17
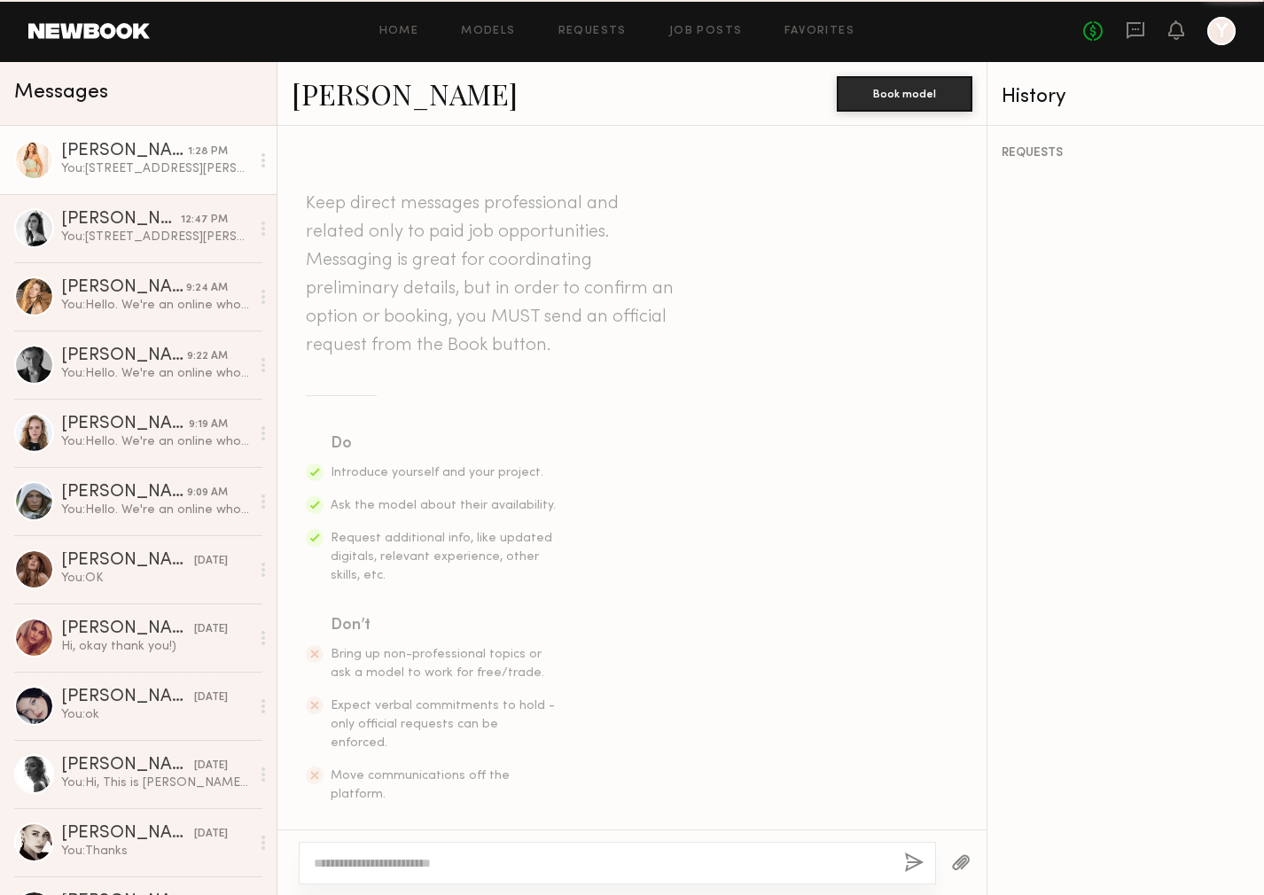
scroll to position [683, 0]
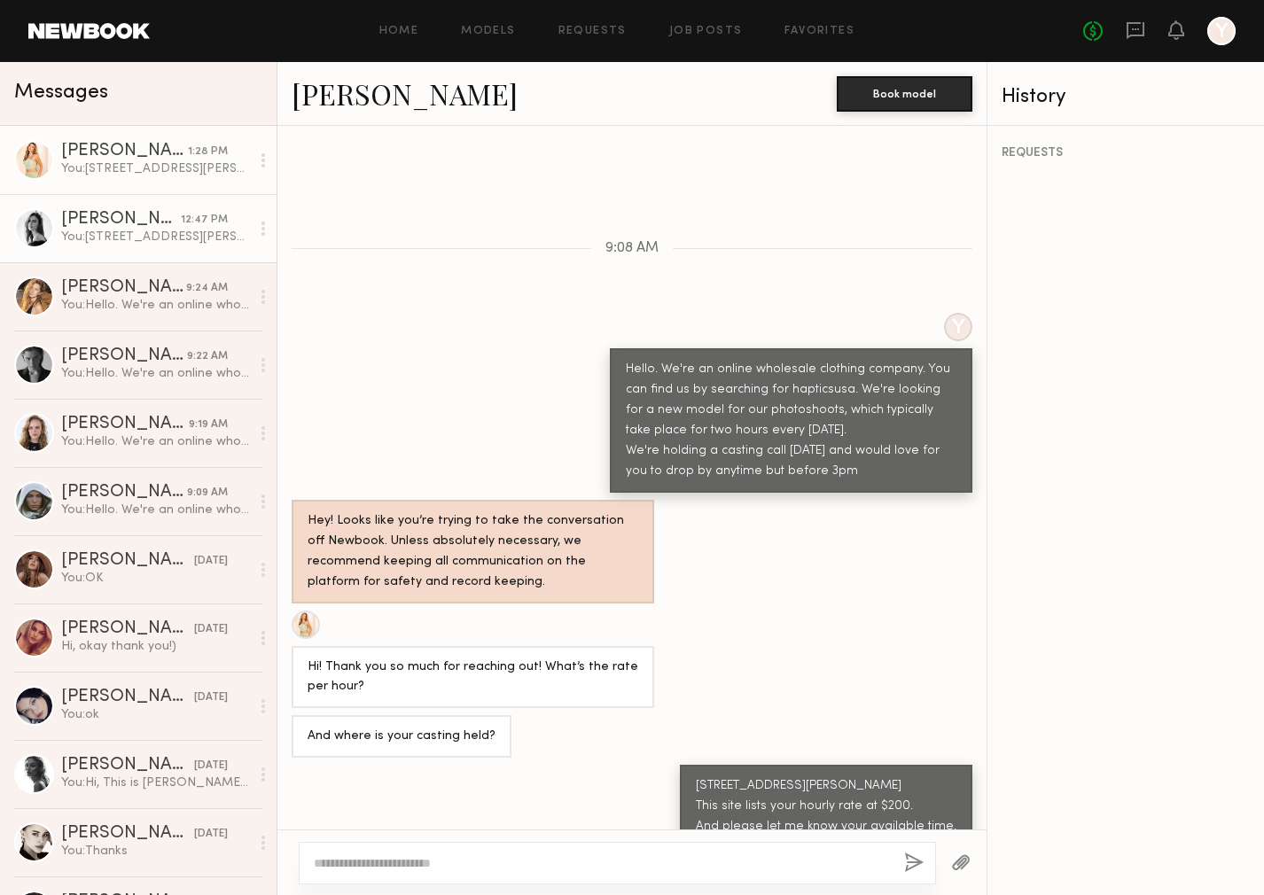
click at [163, 206] on link "[PERSON_NAME] 12:47 PM You: [STREET_ADDRESS][PERSON_NAME] What time can you be …" at bounding box center [138, 228] width 276 height 68
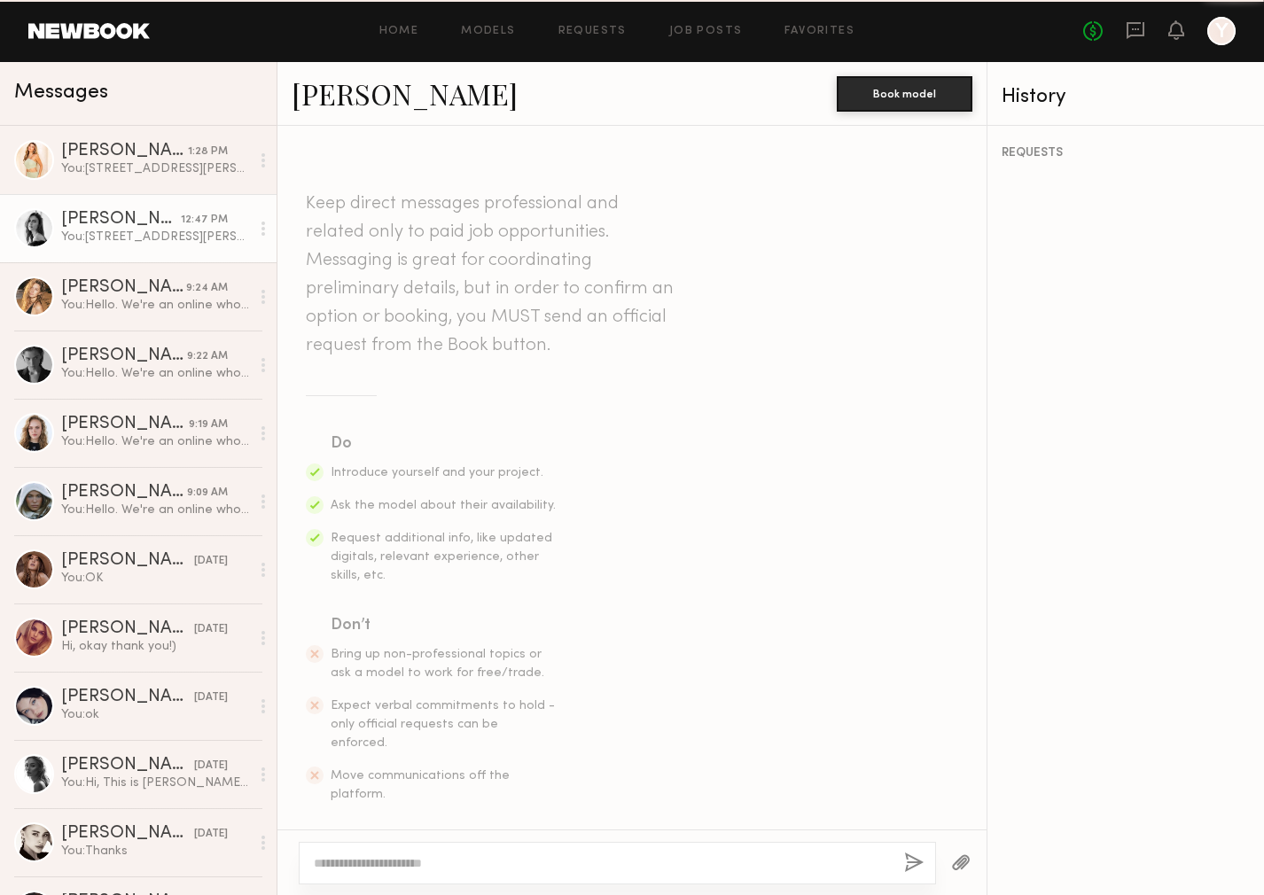
scroll to position [532, 0]
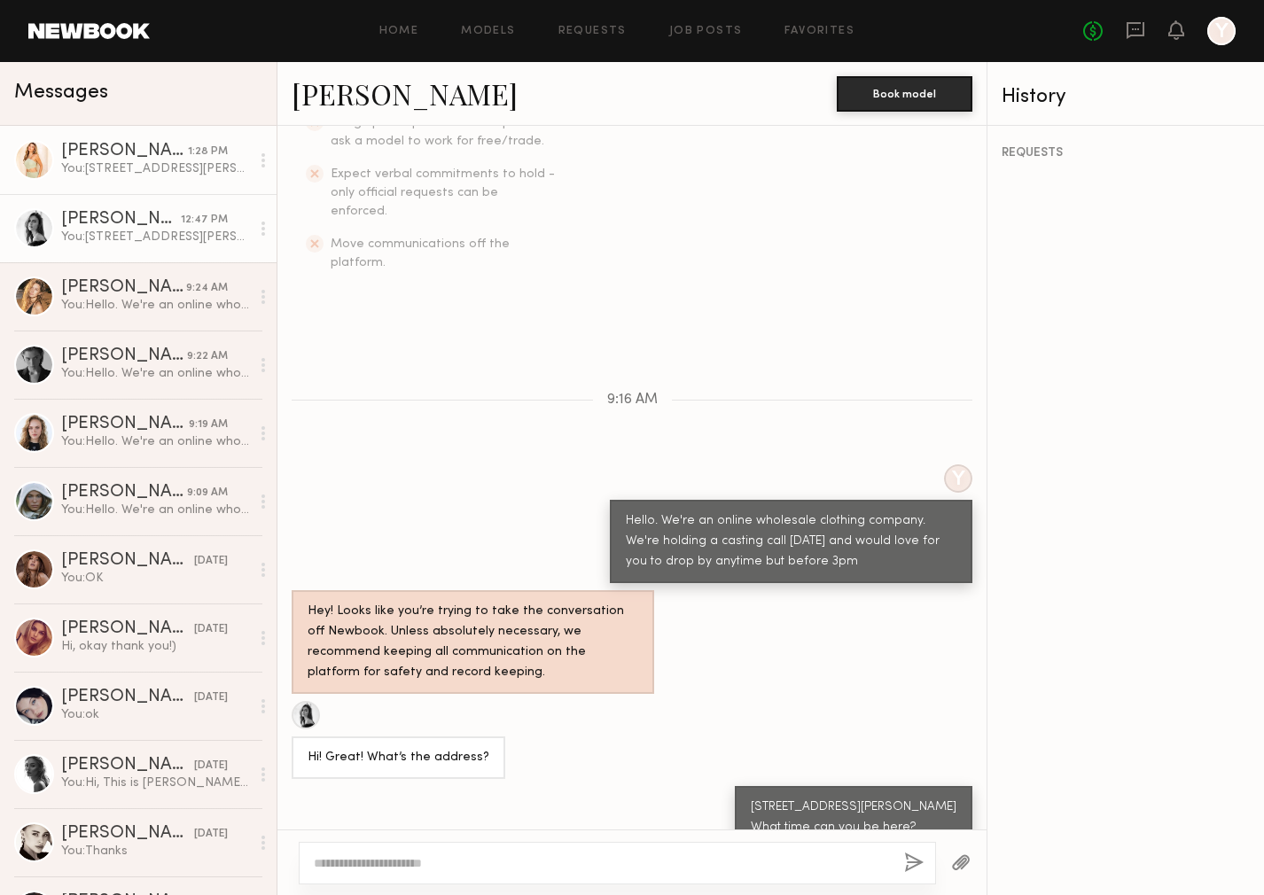
click at [169, 178] on link "[PERSON_NAME] 1:28 PM You: [STREET_ADDRESS][PERSON_NAME] This site lists your h…" at bounding box center [138, 160] width 276 height 68
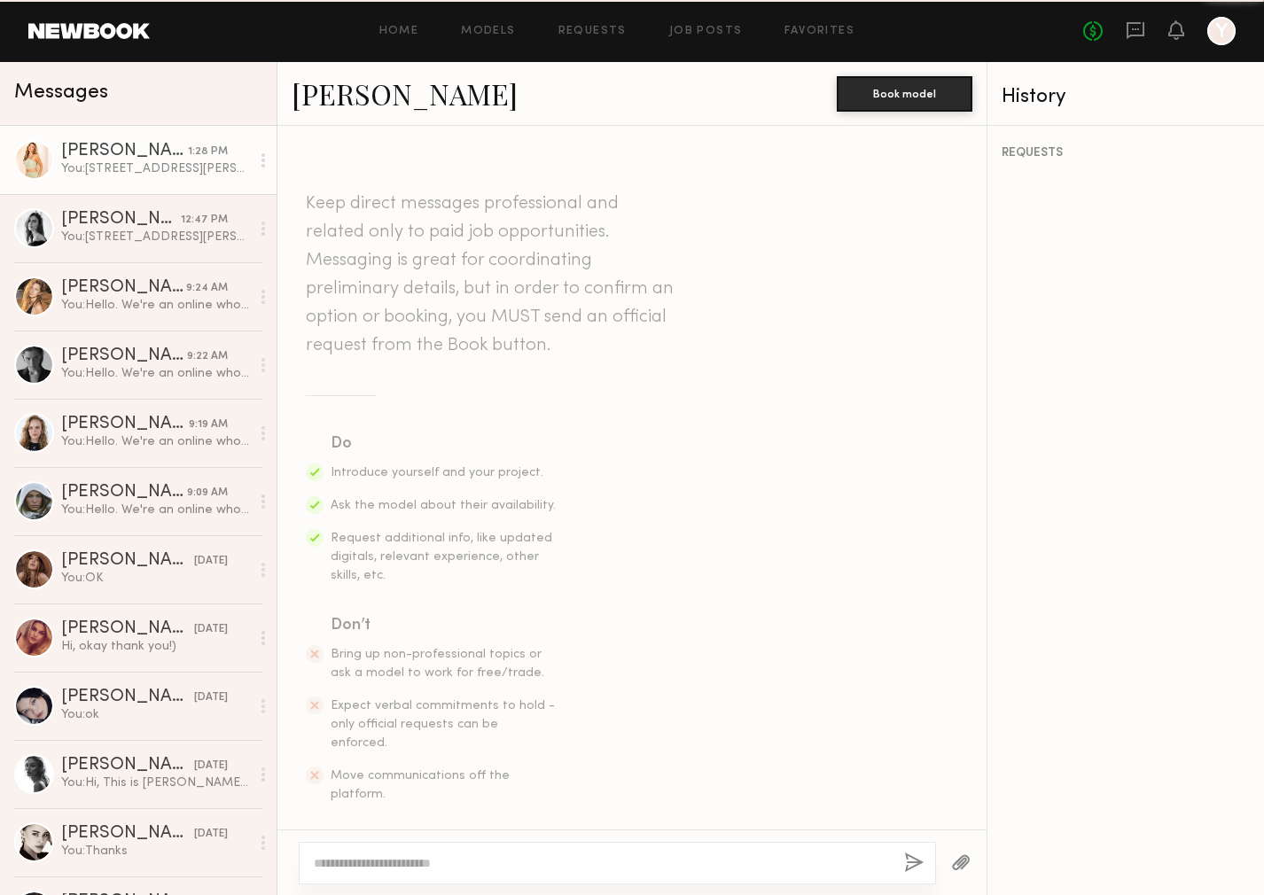
scroll to position [683, 0]
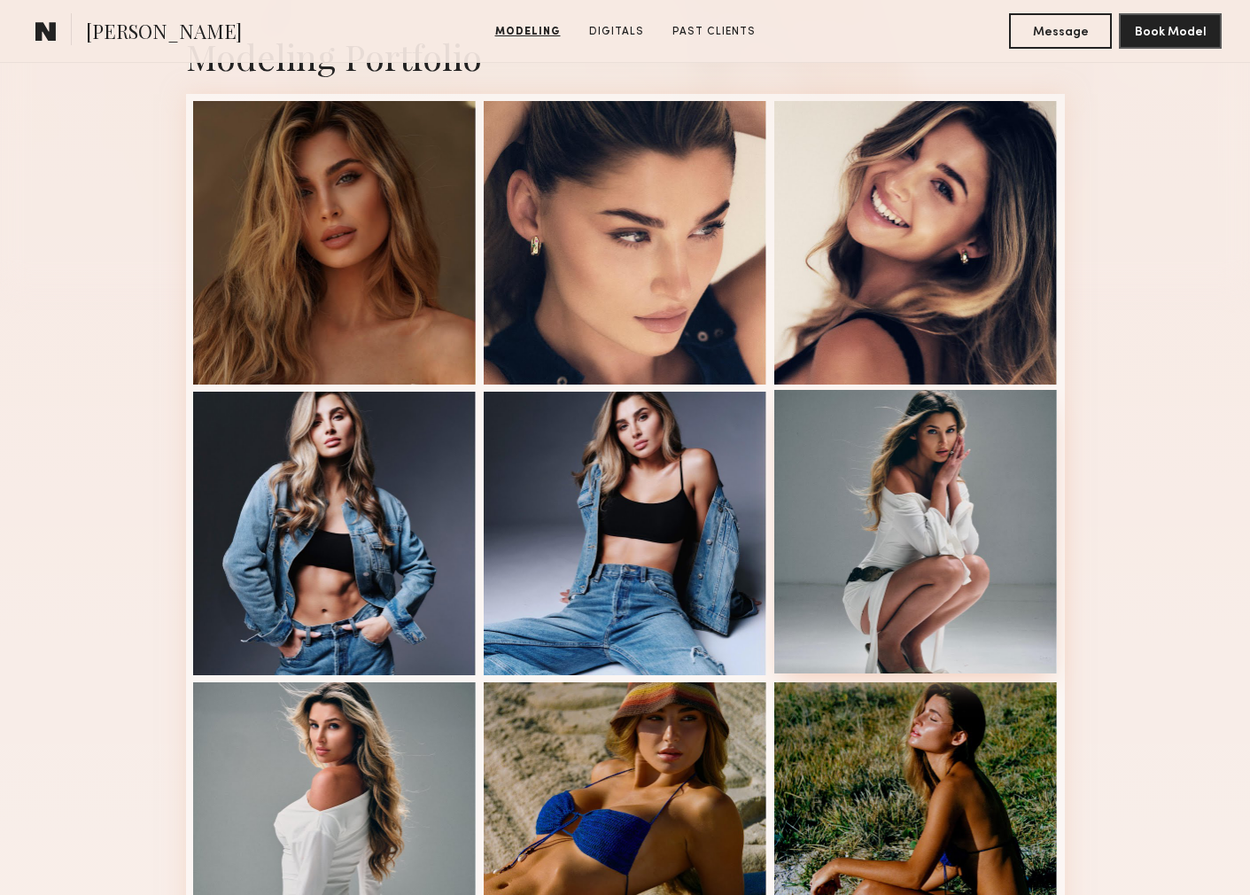
scroll to position [610, 0]
